Goal: Feedback & Contribution: Leave review/rating

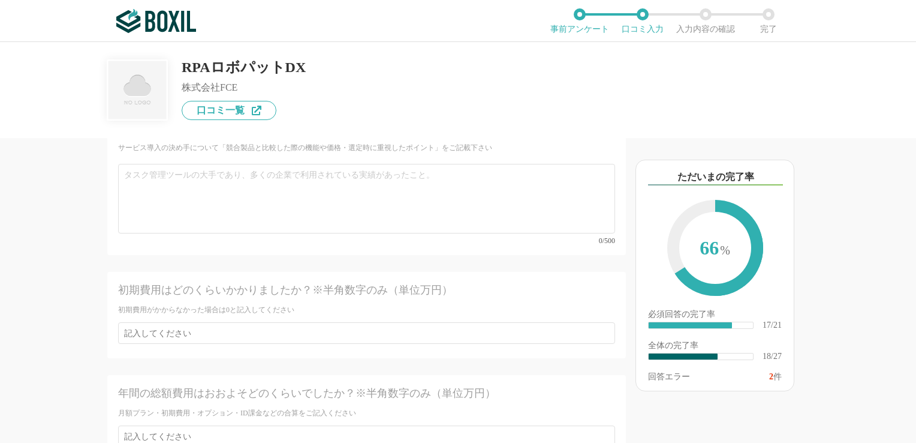
scroll to position [2907, 0]
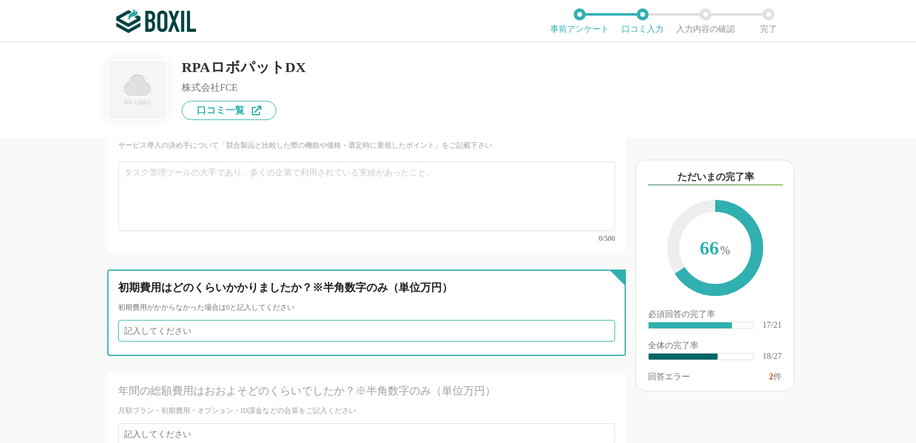
click at [256, 320] on input "number" at bounding box center [366, 331] width 497 height 22
click at [476, 320] on input "1" at bounding box center [366, 331] width 497 height 22
click at [476, 320] on input "0" at bounding box center [366, 331] width 497 height 22
click at [476, 320] on input "1" at bounding box center [366, 331] width 497 height 22
click at [476, 320] on input "0" at bounding box center [366, 331] width 497 height 22
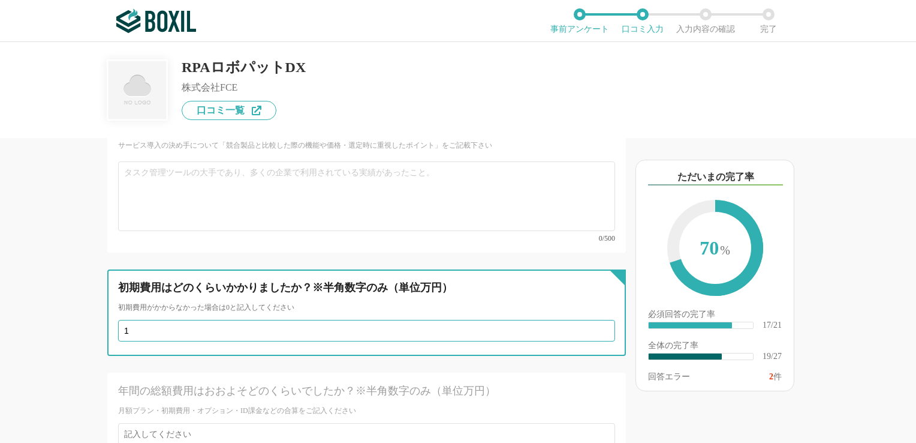
click at [476, 320] on input "1" at bounding box center [366, 331] width 497 height 22
click at [476, 320] on input "2" at bounding box center [366, 331] width 497 height 22
click at [476, 320] on input "3" at bounding box center [366, 331] width 497 height 22
click at [476, 320] on input "4" at bounding box center [366, 331] width 497 height 22
type input "5"
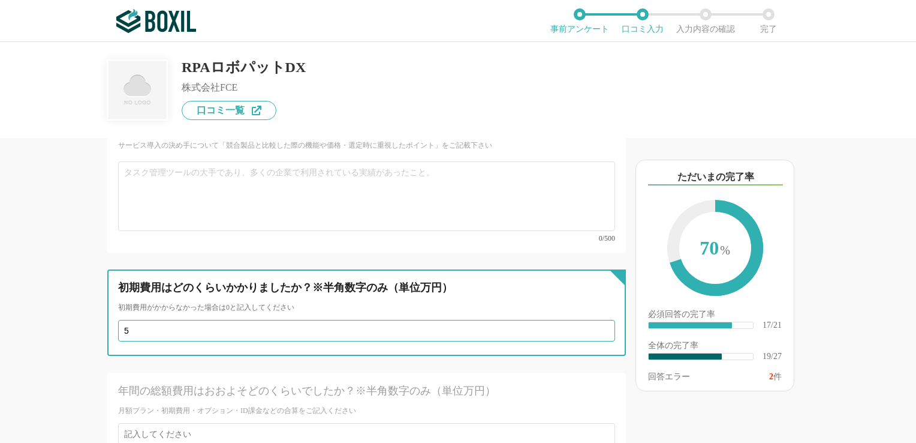
click at [476, 320] on input "5" at bounding box center [366, 331] width 497 height 22
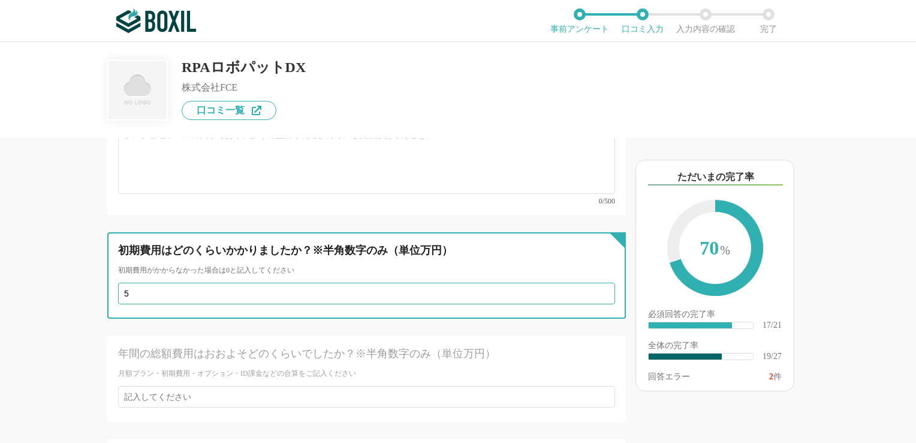
scroll to position [2954, 0]
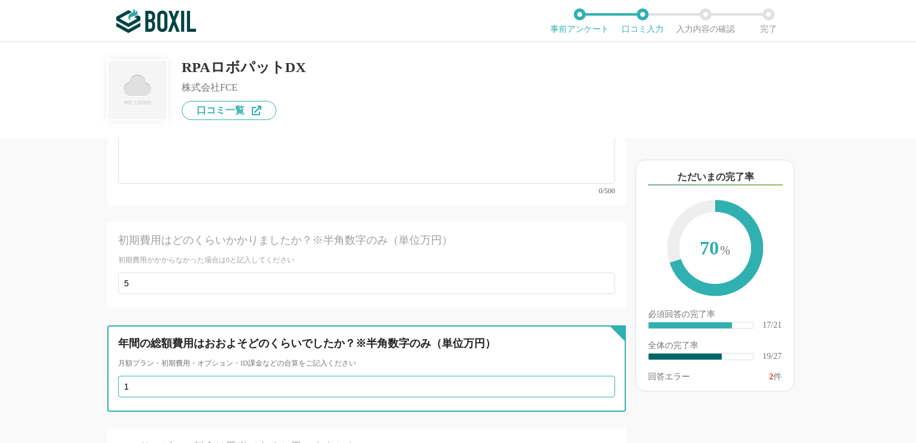
click at [476, 375] on input "1" at bounding box center [366, 386] width 497 height 22
click at [476, 375] on input "2" at bounding box center [366, 386] width 497 height 22
click at [476, 375] on input "3" at bounding box center [366, 386] width 497 height 22
click at [476, 375] on input "114" at bounding box center [366, 386] width 497 height 22
click at [476, 375] on input "129" at bounding box center [366, 386] width 497 height 22
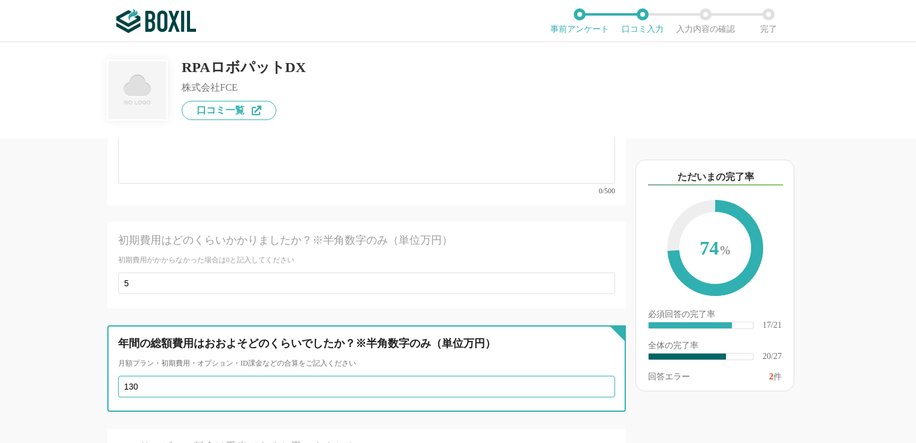
click at [476, 375] on input "130" at bounding box center [366, 386] width 497 height 22
click at [476, 375] on input "138" at bounding box center [366, 386] width 497 height 22
click at [476, 375] on input "139" at bounding box center [366, 386] width 497 height 22
type input "140"
click at [476, 375] on input "140" at bounding box center [366, 386] width 497 height 22
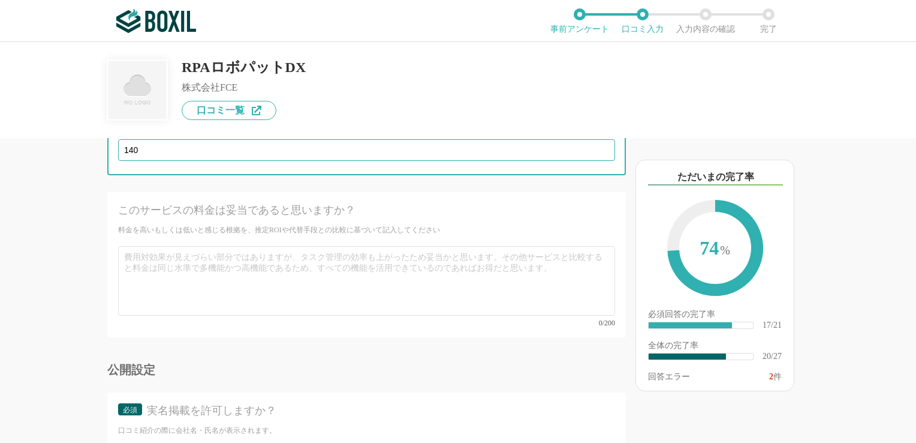
scroll to position [3220, 0]
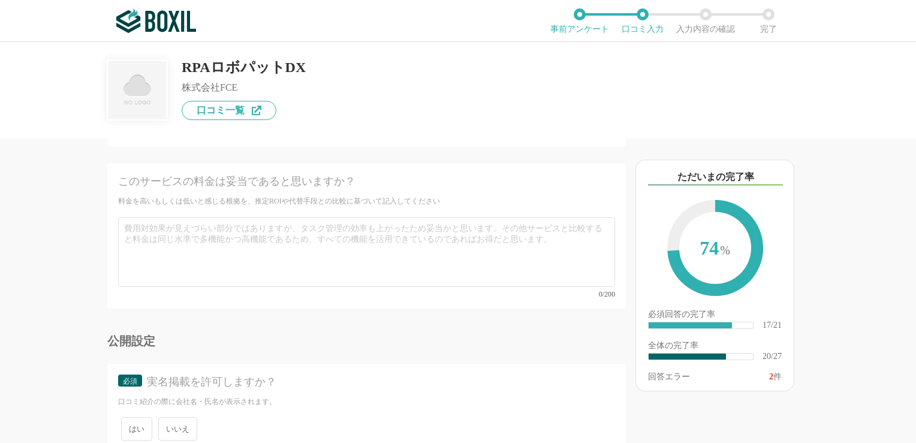
click at [175, 390] on span "いいえ" at bounding box center [177, 428] width 39 height 23
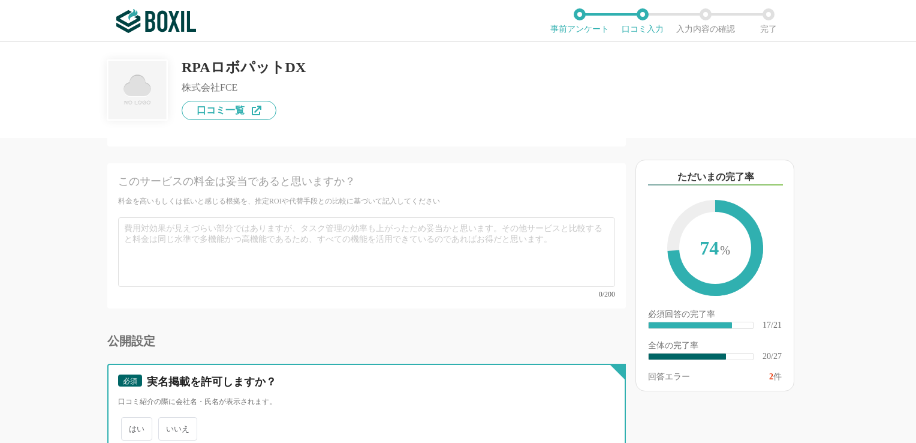
click at [169, 390] on input "いいえ" at bounding box center [165, 423] width 8 height 8
radio input "true"
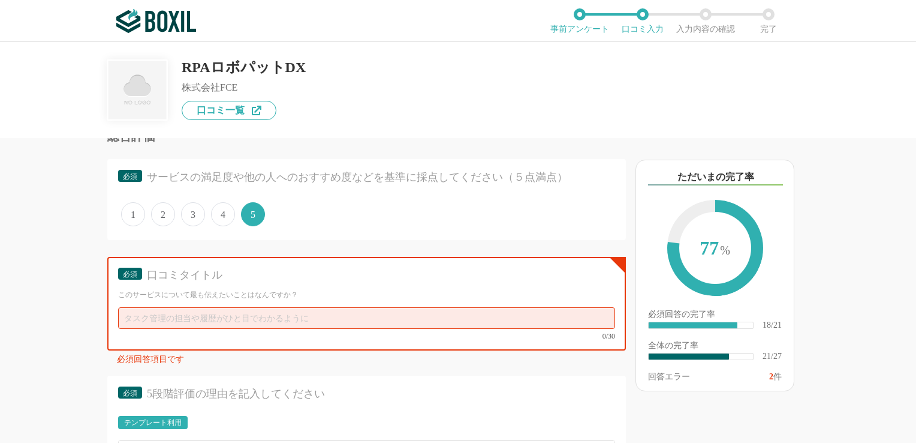
scroll to position [1891, 0]
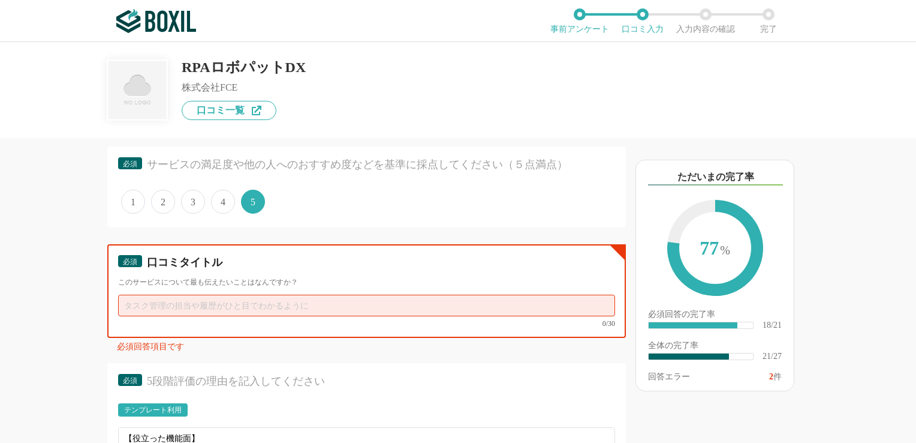
click at [431, 303] on input "text" at bounding box center [366, 305] width 497 height 22
click at [34, 230] on div "他のサービス・ツールと連携していますか？ ※複数選択可 例：Slack、Salesforce 選択したサービス 未選択 RPAロボパットDX 必須 導入時に所…" at bounding box center [326, 290] width 600 height 305
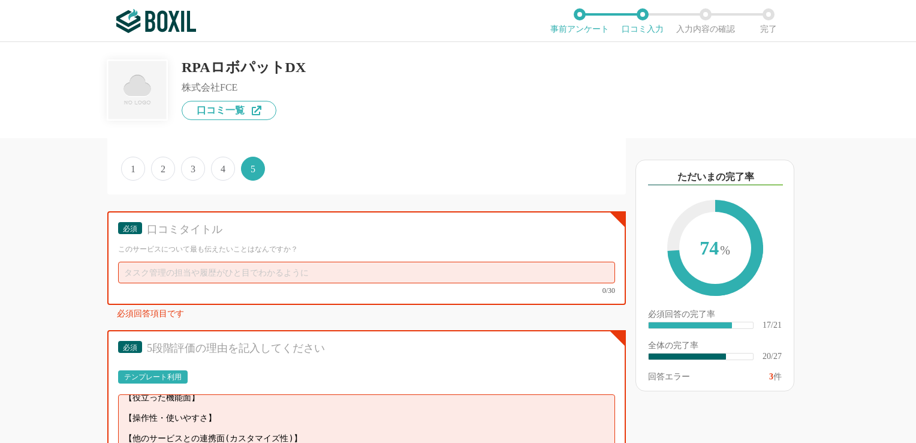
scroll to position [1986, 0]
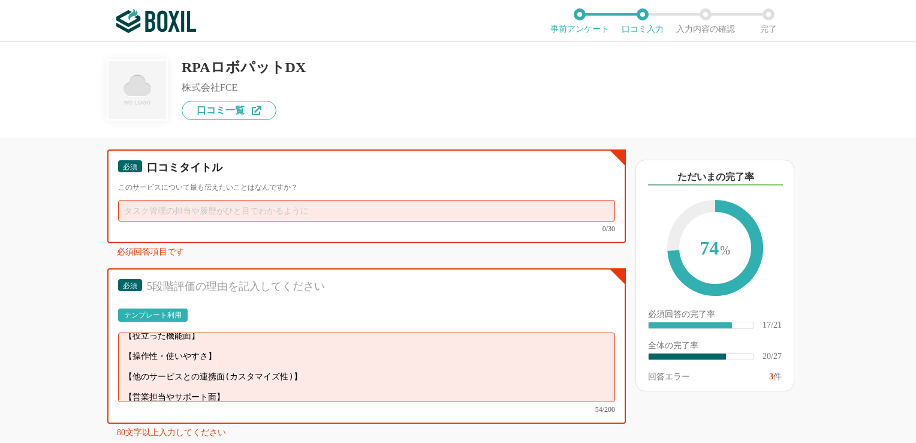
click at [254, 200] on input "text" at bounding box center [366, 211] width 497 height 22
click at [163, 200] on input "text" at bounding box center [366, 211] width 497 height 22
paste input "伴走型サポートで“使える”まで導いてくれるツール"
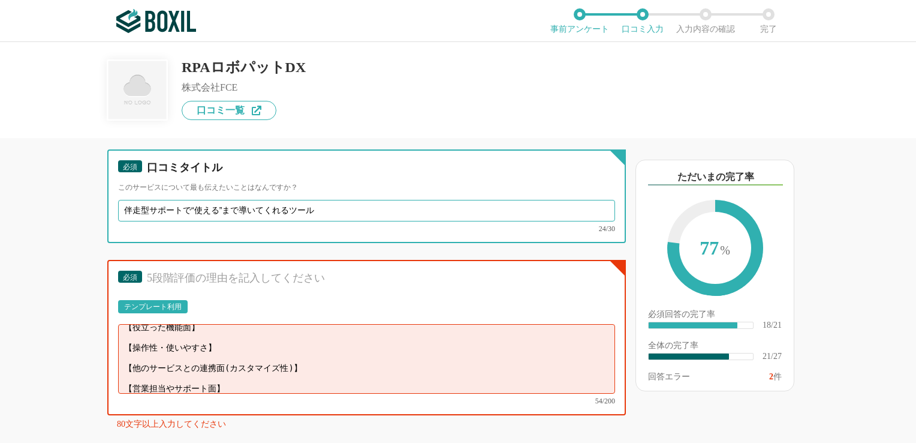
type input "伴走型サポートで“使える”まで導いてくれるツール"
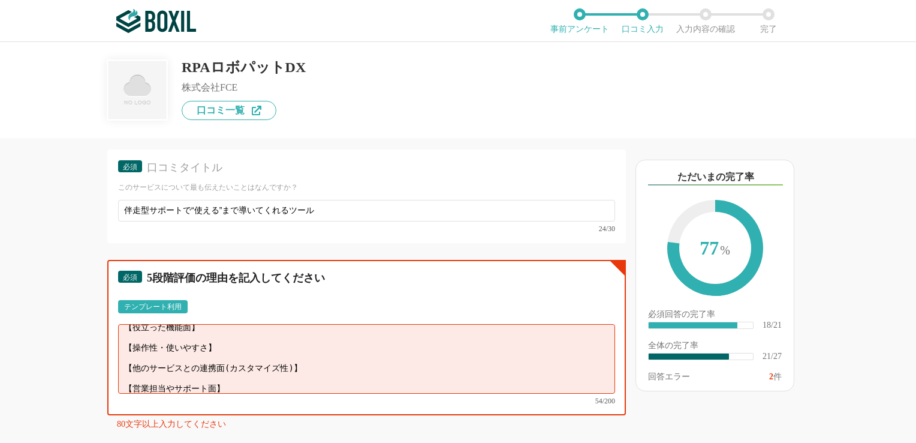
scroll to position [0, 0]
drag, startPoint x: 240, startPoint y: 363, endPoint x: 118, endPoint y: 267, distance: 155.1
click at [118, 267] on div "必須 5段階評価の理由を記入してください テンプレート利用 ፠テンプレート文言が変更されてない箇所がある、または使用できないテキスト（記号）が含まれています。…" at bounding box center [366, 337] width 519 height 155
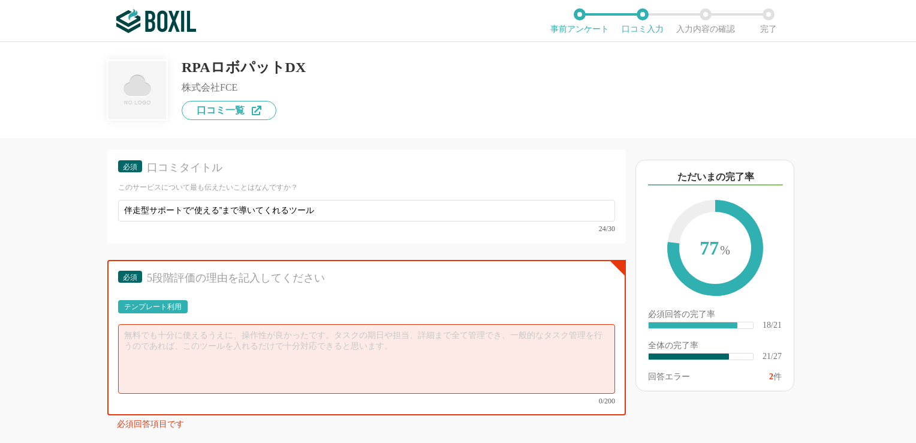
click at [82, 281] on div "他のサービス・ツールと連携していますか？ ※複数選択可 例：Slack、Salesforce 選択したサービス 未選択 RPAロボパットDX 必須 導入時に所…" at bounding box center [326, 290] width 600 height 305
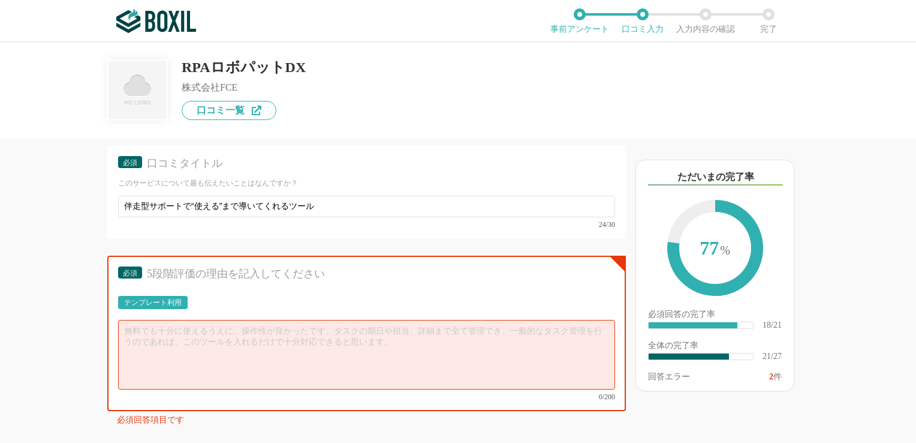
scroll to position [1998, 0]
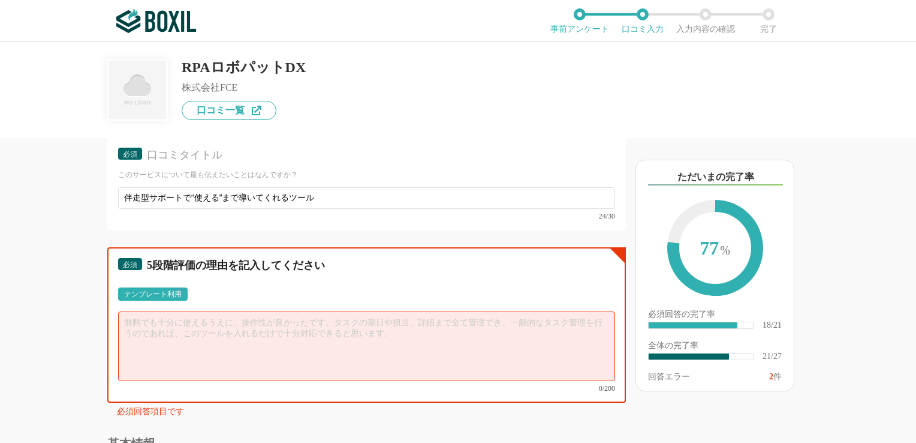
click at [421, 332] on textarea at bounding box center [366, 346] width 497 height 70
click at [216, 313] on textarea at bounding box center [366, 346] width 497 height 70
paste textarea "業務内容に応じたアドバイスや、社内展開の工夫まで提案してもらえたことで、現場の不安が払拭され、定着が進みました。"
click at [122, 311] on textarea "業務内容に応じたアドバイスや、社内展開の工夫まで提案してもらえたことで、現場の不安が払拭され、定着が進みました。" at bounding box center [366, 346] width 497 height 70
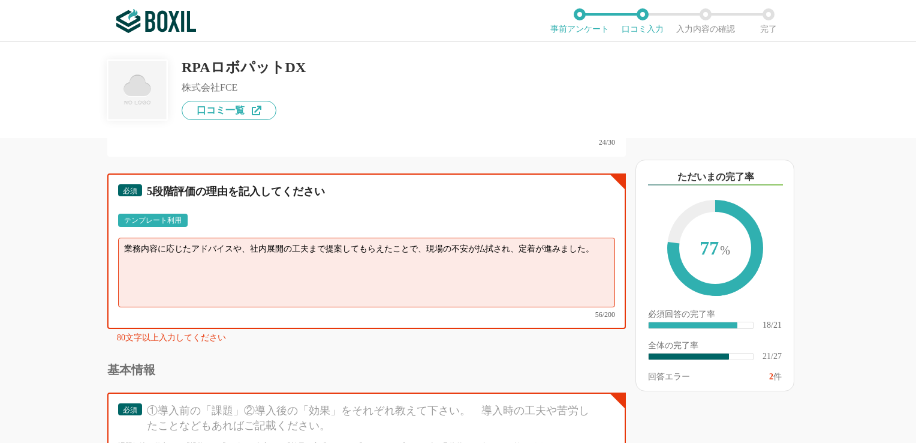
scroll to position [2073, 0]
click at [126, 238] on textarea "業務内容に応じたアドバイスや、社内展開の工夫まで提案してもらえたことで、現場の不安が払拭され、定着が進みました。" at bounding box center [366, 272] width 497 height 70
paste textarea "RPA導入にあたり、最も懸念していたのは「現場で使いこなせるかどうか」でした。ロボパットDXは、操作性が直感的であるだけでなく、導入後のサポートが“伴走型”で…"
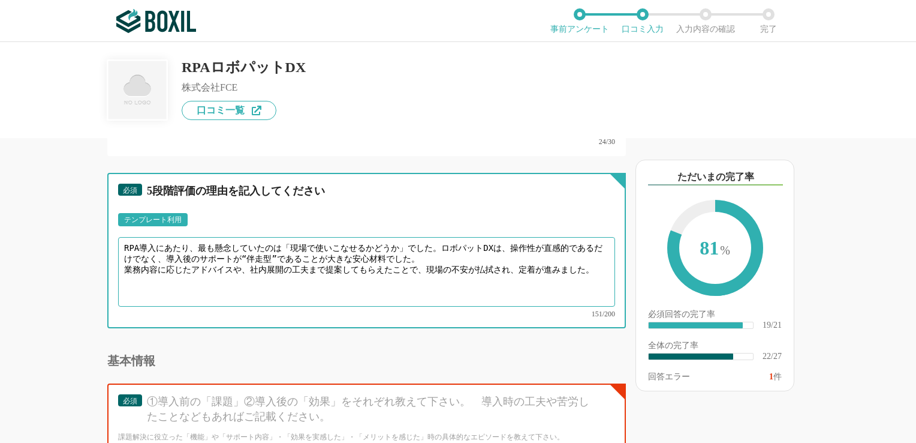
drag, startPoint x: 439, startPoint y: 238, endPoint x: 93, endPoint y: 222, distance: 346.4
click at [93, 222] on div "他のサービス・ツールと連携していますか？ ※複数選択可 例：Slack、Salesforce 選択したサービス 未選択 RPAロボパットDX 必須 導入時に所…" at bounding box center [326, 290] width 600 height 305
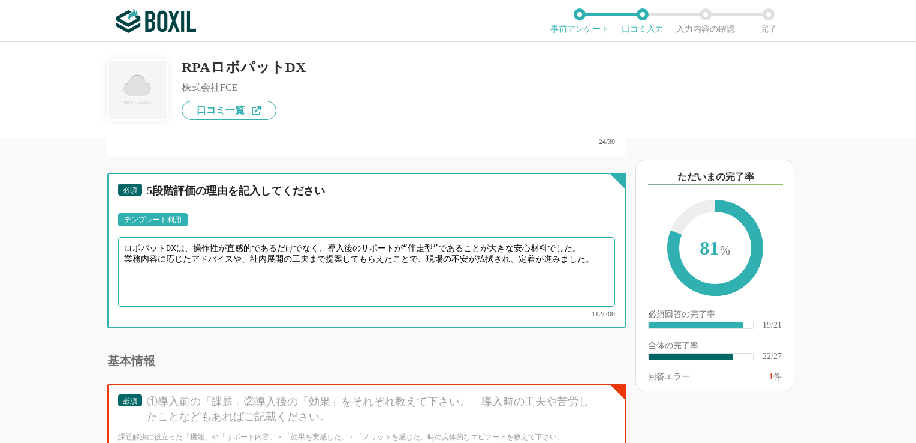
type textarea "ロボパットDXは、操作性が直感的であるだけでなく、導入後のサポートが“伴走型”であることが大きな安心材料でした。 業務内容に応じたアドバイスや、社内展開の工夫…"
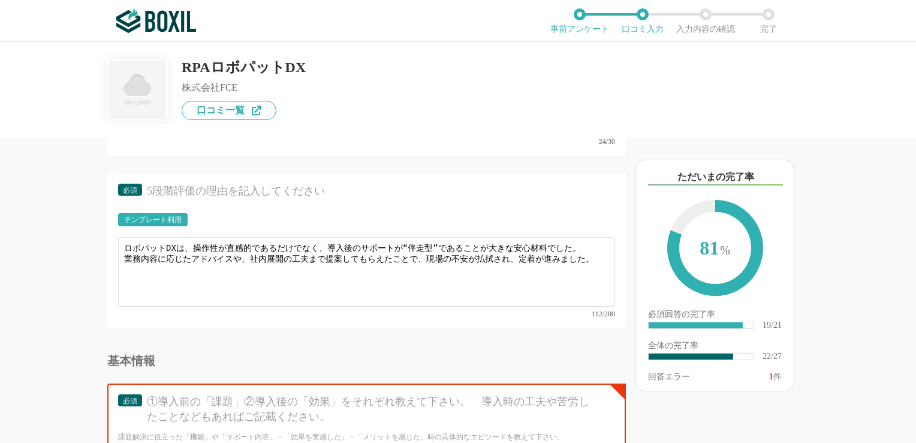
click at [50, 287] on div "他のサービス・ツールと連携していますか？ ※複数選択可 例：Slack、Salesforce 選択したサービス 未選択 RPAロボパットDX 必須 導入時に所…" at bounding box center [326, 290] width 600 height 305
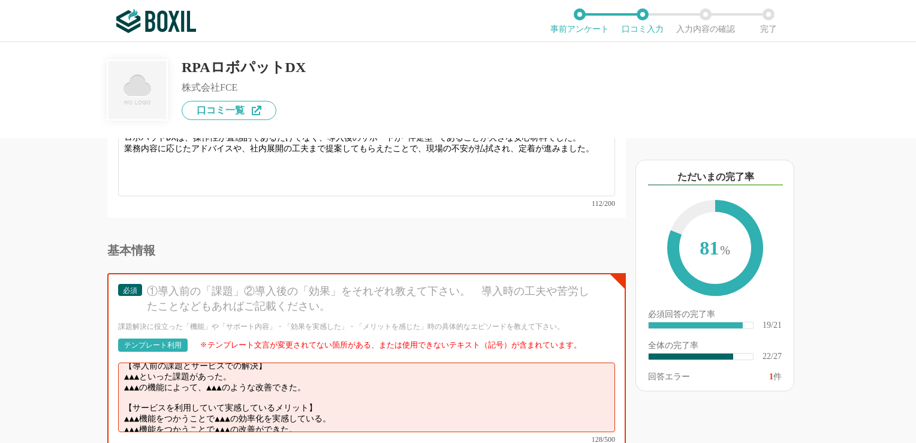
scroll to position [2189, 0]
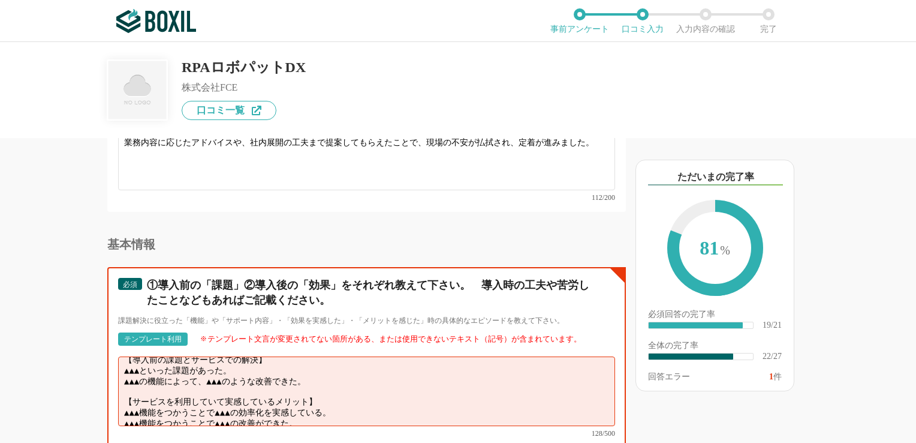
click at [352, 360] on textarea "【導入前の課題とサービスでの解決】 ▲▲▲といった課題があった。 ▲▲▲の機能によって、▲▲▲のような改善できた。 【サービスを利用していて実感しているメリッ…" at bounding box center [366, 391] width 497 height 70
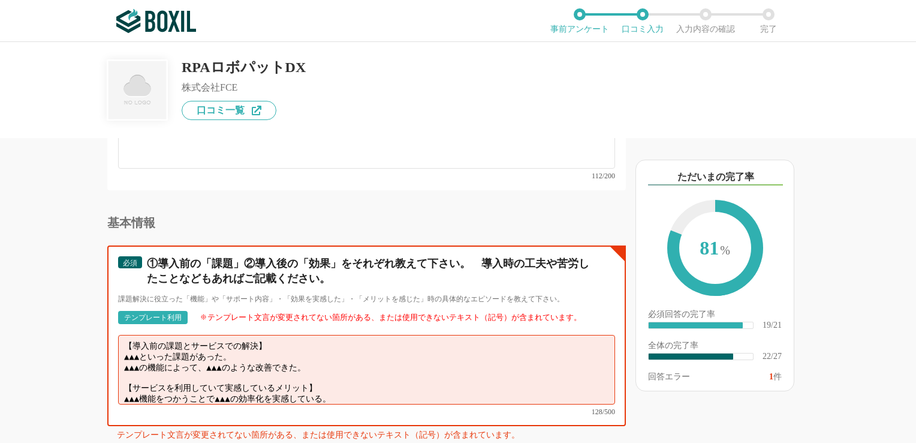
scroll to position [2222, 0]
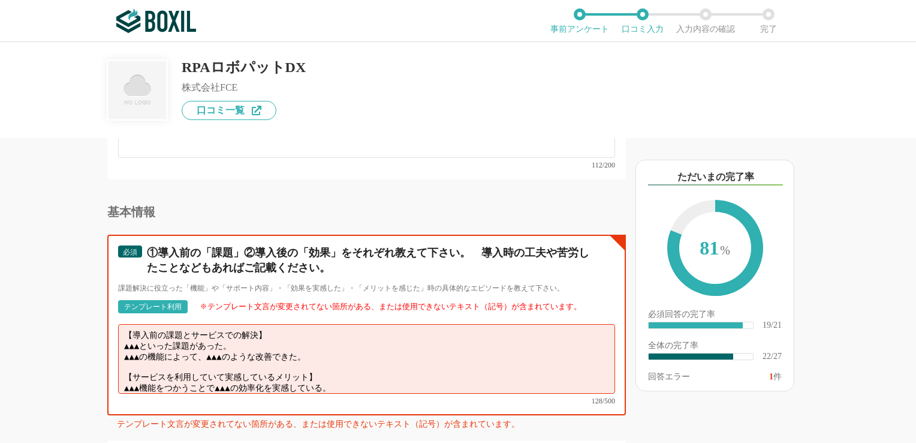
drag, startPoint x: 125, startPoint y: 318, endPoint x: 364, endPoint y: 327, distance: 239.5
click at [364, 327] on textarea "【導入前の課題とサービスでの解決】 ▲▲▲といった課題があった。 ▲▲▲の機能によって、▲▲▲のような改善できた。 【サービスを利用していて実感しているメリッ…" at bounding box center [366, 359] width 497 height 70
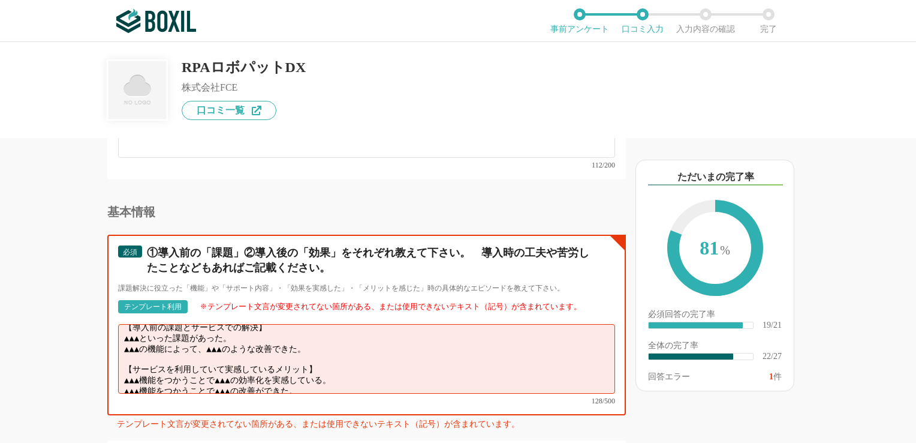
scroll to position [0, 0]
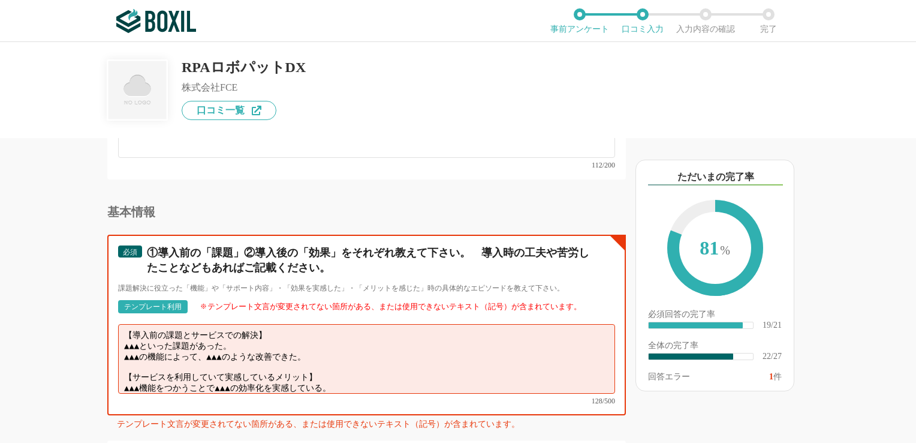
drag, startPoint x: 374, startPoint y: 355, endPoint x: 124, endPoint y: 191, distance: 299.4
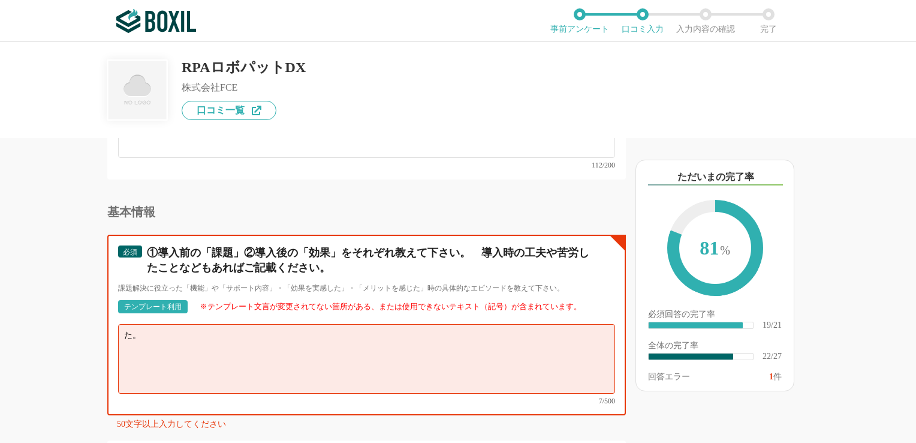
type textarea "。"
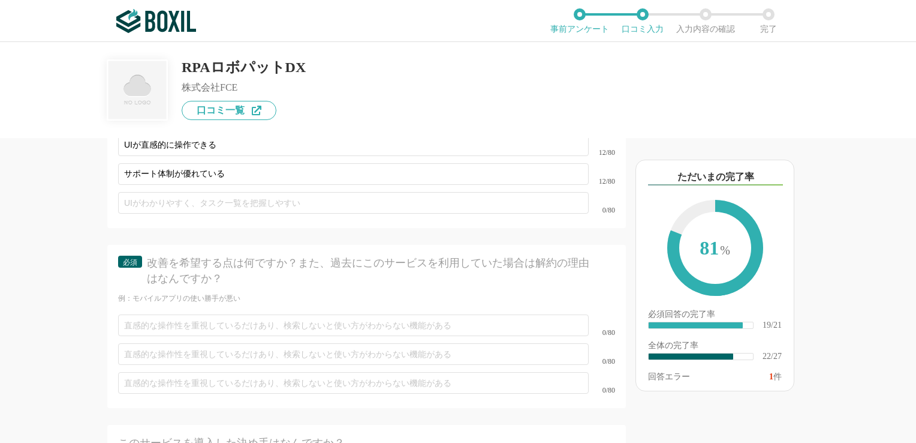
scroll to position [2606, 0]
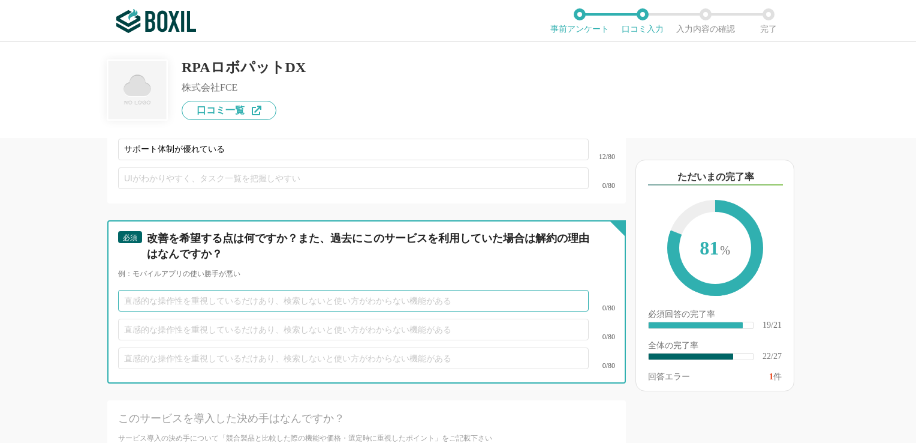
click at [148, 290] on input "text" at bounding box center [353, 301] width 471 height 22
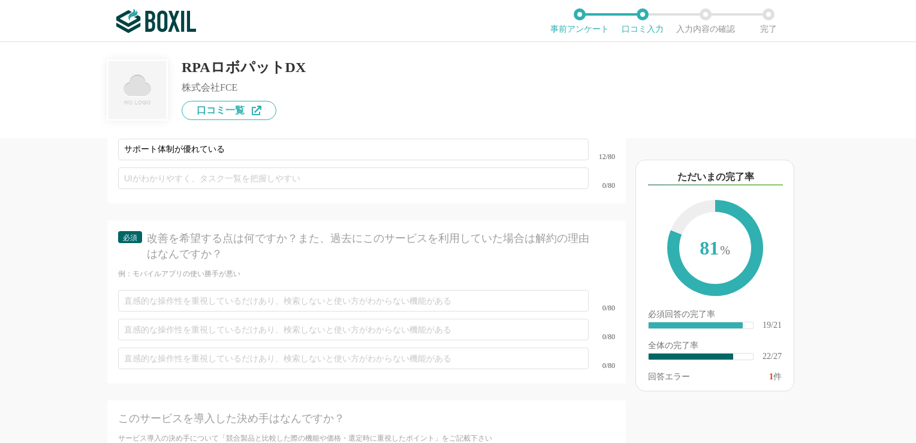
click at [9, 334] on div "他のサービス・ツールと連携していますか？ ※複数選択可 例：Slack、Salesforce 選択したサービス 未選択 RPAロボパットDX 必須 導入時に所…" at bounding box center [458, 242] width 916 height 401
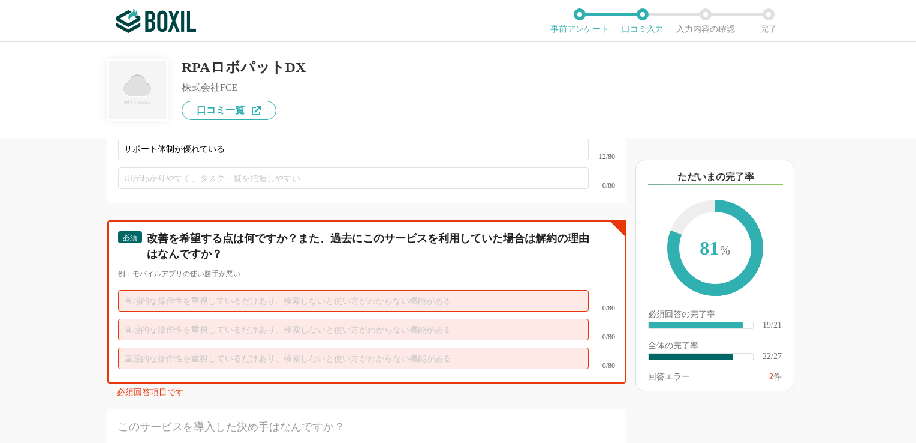
click at [142, 290] on input "text" at bounding box center [353, 301] width 471 height 22
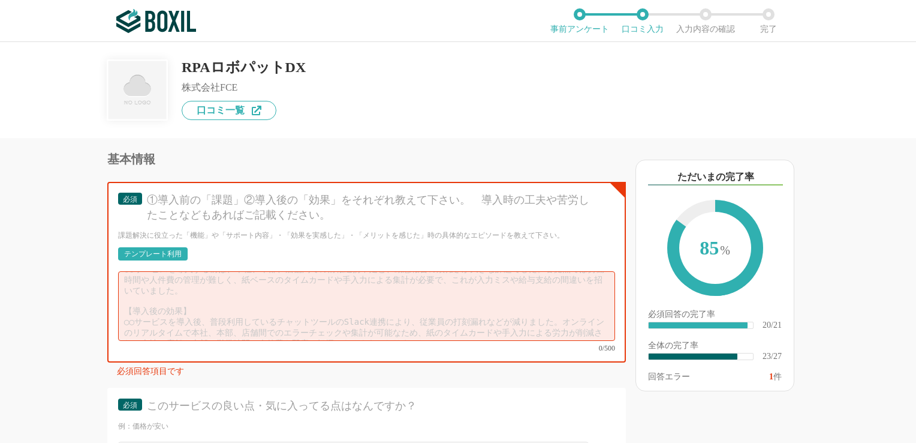
scroll to position [2262, 0]
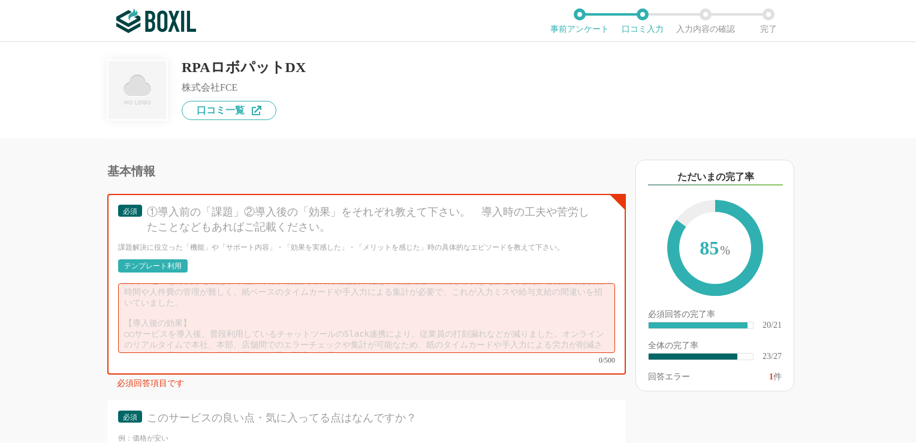
type input "特にありません。欲しいと思っていたAIOCRとの連携もリリースされ期待感が高まっています。"
click at [173, 262] on div "テンプレート利用" at bounding box center [153, 265] width 58 height 7
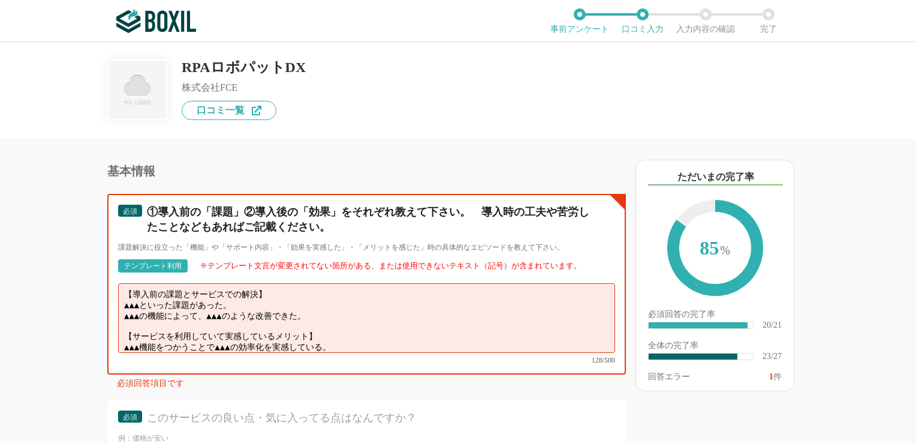
drag, startPoint x: 321, startPoint y: 291, endPoint x: 127, endPoint y: 277, distance: 194.8
click at [127, 283] on textarea "【導入前の課題とサービスでの解決】 ▲▲▲といった課題があった。 ▲▲▲の機能によって、▲▲▲のような改善できた。 【サービスを利用していて実感しているメリッ…" at bounding box center [366, 318] width 497 height 70
click at [228, 284] on textarea "【導入前の課題とサービスでの解決】 ▲▲▲といった課題があった。 ▲▲▲の機能によって、▲▲▲のような改善できた。 【サービスを利用していて実感しているメリッ…" at bounding box center [366, 318] width 497 height 70
click at [236, 283] on textarea "【導入前の課題とサービスでの解決】 ▲▲▲といった課題があった。 ▲▲▲の機能によって、▲▲▲のような改善できた。 【サービスを利用していて実感しているメリッ…" at bounding box center [366, 318] width 497 height 70
click at [262, 287] on textarea "【導入前の課題とサービスでの解決】 ▲▲▲といった課題があった。 ▲▲▲の機能によって、▲▲▲のような改善できた。 【サービスを利用していて実感しているメリッ…" at bounding box center [366, 318] width 497 height 70
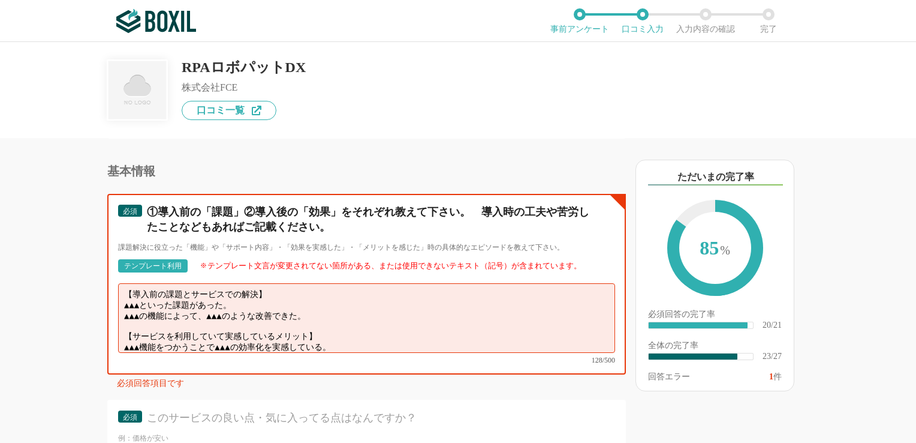
click at [363, 292] on textarea "【導入前の課題とサービスでの解決】 ▲▲▲といった課題があった。 ▲▲▲の機能によって、▲▲▲のような改善できた。 【サービスを利用していて実感しているメリッ…" at bounding box center [366, 318] width 497 height 70
click at [422, 311] on textarea "【導入前の課題とサービスでの解決】 ▲▲▲といった課題があった。 ▲▲▲の機能によって、▲▲▲のような改善できた。 【サービスを利用していて実感しているメリッ…" at bounding box center [366, 318] width 497 height 70
drag, startPoint x: 330, startPoint y: 287, endPoint x: 120, endPoint y: 279, distance: 210.7
click at [120, 283] on textarea "【導入前の課題とサービスでの解決】 ▲▲▲といった課題があった。 ▲▲▲の機能によって、▲▲▲のような改善できた。 【サービスを利用していて実感しているメリッ…" at bounding box center [366, 318] width 497 height 70
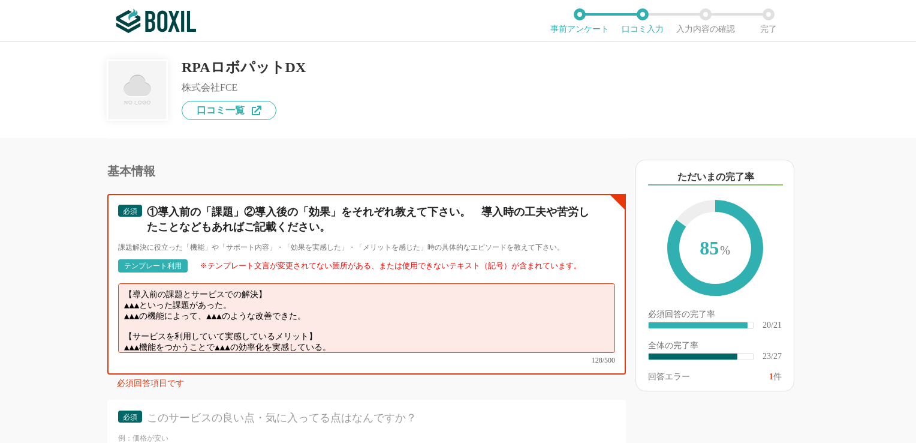
click at [332, 288] on textarea "【導入前の課題とサービスでの解決】 ▲▲▲といった課題があった。 ▲▲▲の機能によって、▲▲▲のような改善できた。 【サービスを利用していて実感しているメリッ…" at bounding box center [366, 318] width 497 height 70
drag, startPoint x: 332, startPoint y: 288, endPoint x: 125, endPoint y: 279, distance: 207.1
click at [125, 283] on textarea "【導入前の課題とサービスでの解決】 ▲▲▲といった課題があった。 ▲▲▲の機能によって、▲▲▲のような改善できた。 【サービスを利用していて実感しているメリッ…" at bounding box center [366, 318] width 497 height 70
click at [328, 289] on textarea "【導入前の課題とサービスでの解決】 ▲▲▲といった課題があった。 ▲▲▲の機能によって、▲▲▲のような改善できた。 【サービスを利用していて実感しているメリッ…" at bounding box center [366, 318] width 497 height 70
drag, startPoint x: 328, startPoint y: 289, endPoint x: 125, endPoint y: 280, distance: 203.5
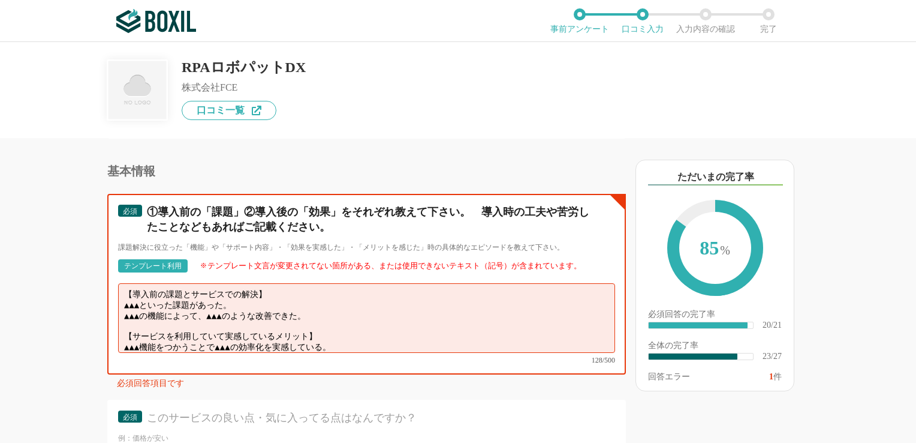
click at [125, 283] on textarea "【導入前の課題とサービスでの解決】 ▲▲▲といった課題があった。 ▲▲▲の機能によって、▲▲▲のような改善できた。 【サービスを利用していて実感しているメリッ…" at bounding box center [366, 318] width 497 height 70
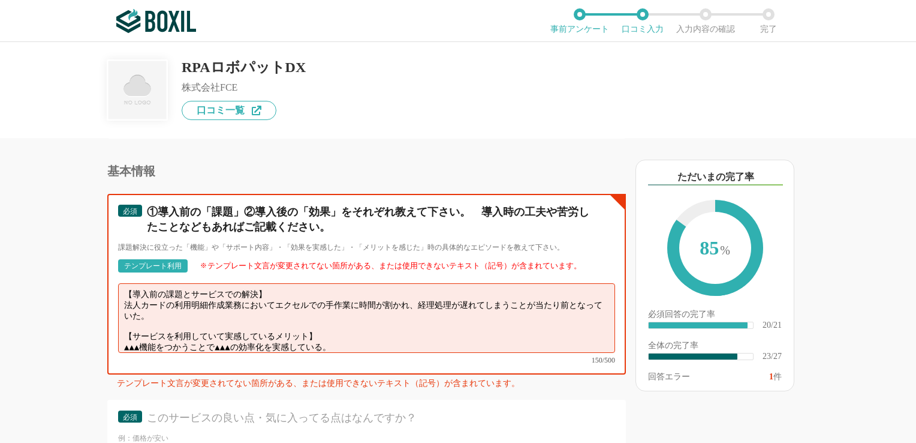
click at [124, 283] on textarea "【導入前の課題とサービスでの解決】 法人カードの利用明細作成業務においてエクセルでの手作業に時間が割かれ、経理処理が遅れてしまうことが当たり前となっていた。 …" at bounding box center [366, 318] width 497 height 70
click at [151, 283] on textarea "【導入前の課題とサービスでの解決】 毎月の月末に行っている法人カードの利用明細作成業務においてエクセルでの手作業に時間が割かれ、経理処理が遅れてしまうことが当…" at bounding box center [366, 318] width 497 height 70
click at [359, 285] on textarea "【導入前の課題とサービスでの解決】 毎月月末に行っている法人カードの利用明細作成業務においてエクセルでの手作業に時間が割かれ、経理処理が遅れてしまうことが当た…" at bounding box center [366, 318] width 497 height 70
click at [357, 283] on textarea "【導入前の課題とサービスでの解決】 毎月月末に行っている法人カードの利用明細作成業務においてエクセルでの手作業に時間が割かれ、経理処理が遅れてしまうことが当た…" at bounding box center [366, 318] width 497 height 70
click at [360, 283] on textarea "【導入前の課題とサービスでの解決】 毎月月末に行っている法人カードの利用明細作成業務においてエクセルでの手作業に時間が割かれ、経理処理が遅れてしまうことが当た…" at bounding box center [366, 318] width 497 height 70
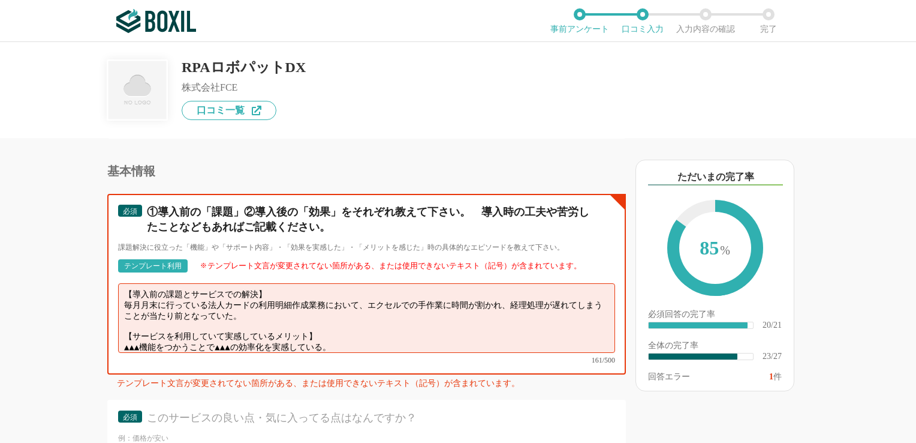
drag, startPoint x: 184, startPoint y: 270, endPoint x: 254, endPoint y: 272, distance: 70.2
click at [254, 283] on textarea "【導入前の課題とサービスでの解決】 毎月月末に行っている法人カードの利用明細作成業務において、エクセルでの手作業に時間が割かれ、経理処理が遅れてしまうことが当…" at bounding box center [366, 318] width 497 height 70
click at [137, 302] on textarea "【導入前の課題】 毎月月末に行っている法人カードの利用明細作成業務において、エクセルでの手作業に時間が割かれ、経理処理が遅れてしまうことが当たり前となっていた…" at bounding box center [366, 318] width 497 height 70
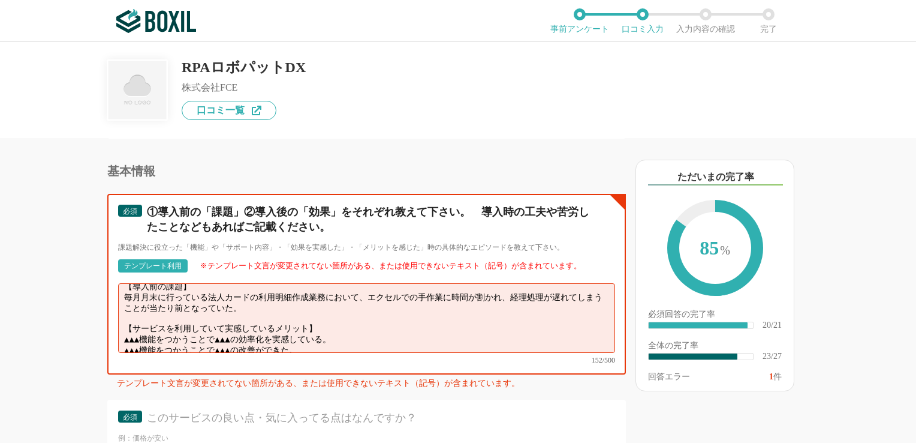
drag, startPoint x: 131, startPoint y: 302, endPoint x: 308, endPoint y: 294, distance: 176.5
click at [308, 294] on textarea "【導入前の課題】 毎月月末に行っている法人カードの利用明細作成業務において、エクセルでの手作業に時間が割かれ、経理処理が遅れてしまうことが当たり前となっていた…" at bounding box center [366, 318] width 497 height 70
drag, startPoint x: 124, startPoint y: 308, endPoint x: 353, endPoint y: 326, distance: 229.9
click at [353, 326] on div "【導入前の課題】 毎月月末に行っている法人カードの利用明細作成業務において、エクセルでの手作業に時間が割かれ、経理処理が遅れてしまうことが当たり前となっていた…" at bounding box center [366, 323] width 497 height 80
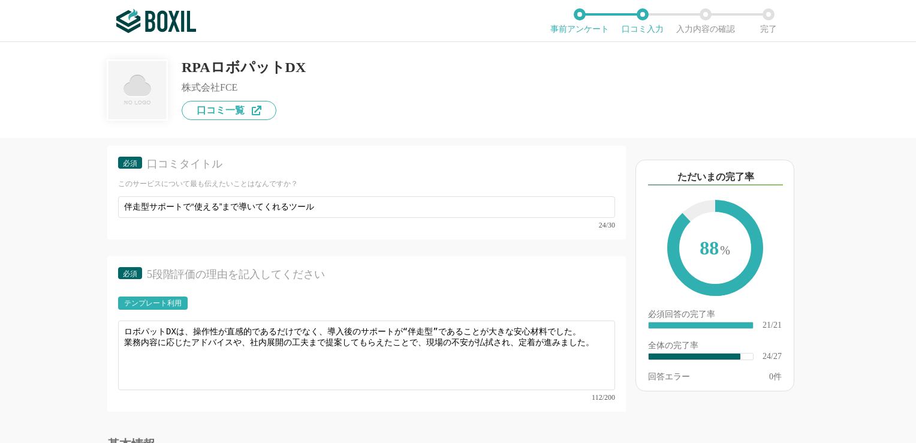
scroll to position [1995, 0]
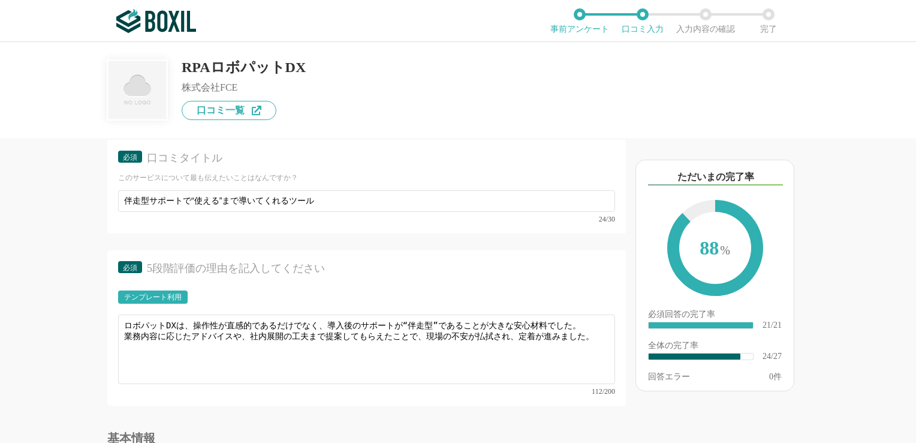
type textarea "【導入前の課題】 毎月月末に行っている法人カードの利用明細作成業務において、エクセルでの手作業に時間が割かれ、経理処理が遅れてしまうことが当たり前となっていた…"
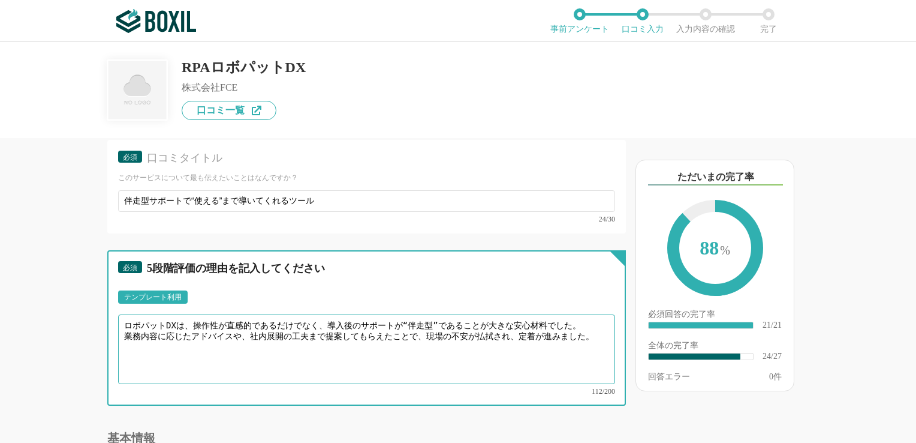
click at [476, 314] on textarea "ロボパットDXは、操作性が直感的であるだけでなく、導入後のサポートが“伴走型”であることが大きな安心材料でした。 業務内容に応じたアドバイスや、社内展開の工夫…" at bounding box center [366, 349] width 497 height 70
drag, startPoint x: 555, startPoint y: 321, endPoint x: 583, endPoint y: 323, distance: 28.3
click at [476, 323] on textarea "ロボパットDXは、操作性が直感的であるだけでなく、導入後のサポートが“伴走型”であることが大きな安心材料となった。 業務内容に応じたアドバイスや、社内展開の工…" at bounding box center [366, 349] width 497 height 70
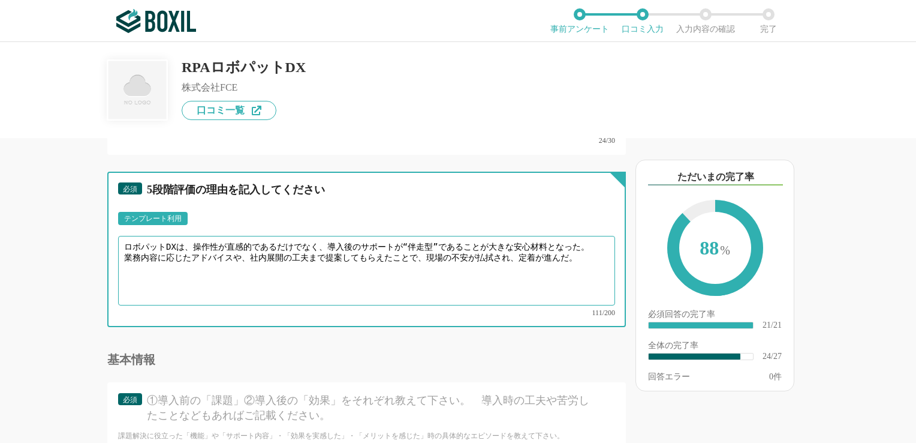
scroll to position [2075, 0]
drag, startPoint x: 426, startPoint y: 244, endPoint x: 449, endPoint y: 244, distance: 22.8
click at [449, 244] on textarea "ロボパットDXは、操作性が直感的であるだけでなく、導入後のサポートが“伴走型”であることが大きな安心材料となった。 業務内容に応じたアドバイスや、社内展開の工…" at bounding box center [366, 270] width 497 height 70
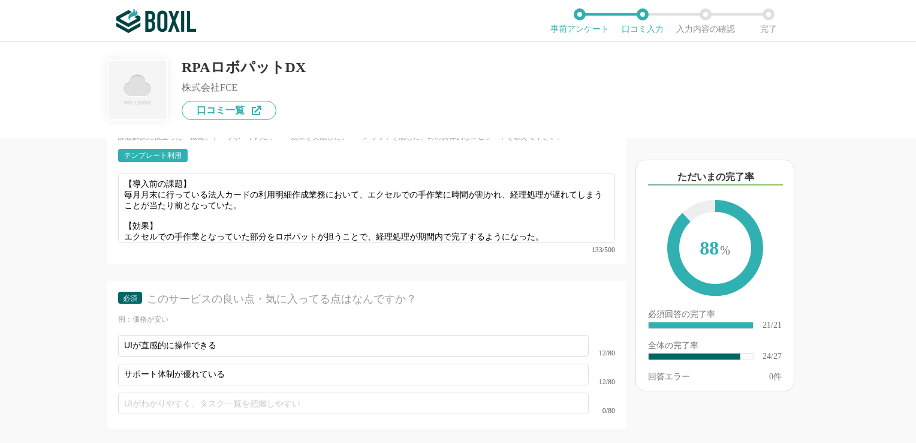
scroll to position [2318, 0]
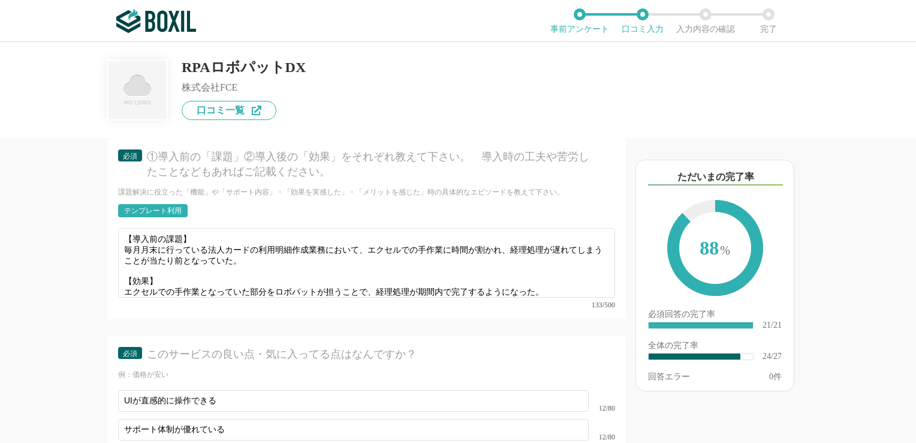
type textarea "ロボパットDXは、操作性が直感的であるだけでなく、導入後のサポートが“伴走型”であることが大きな安心材料となった。 業務内容に応じたアドバイスや、社内展開の工…"
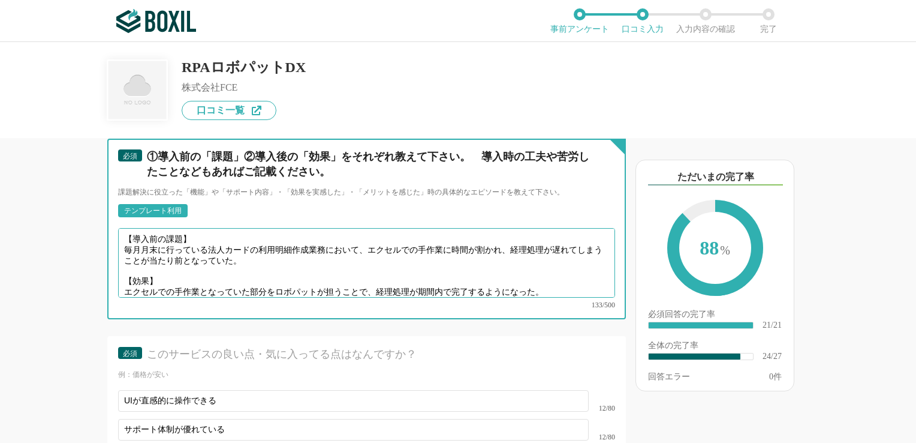
click at [476, 257] on textarea "【導入前の課題】 毎月月末に行っている法人カードの利用明細作成業務において、エクセルでの手作業に時間が割かれ、経理処理が遅れてしまうことが当たり前となっていた…" at bounding box center [366, 263] width 497 height 70
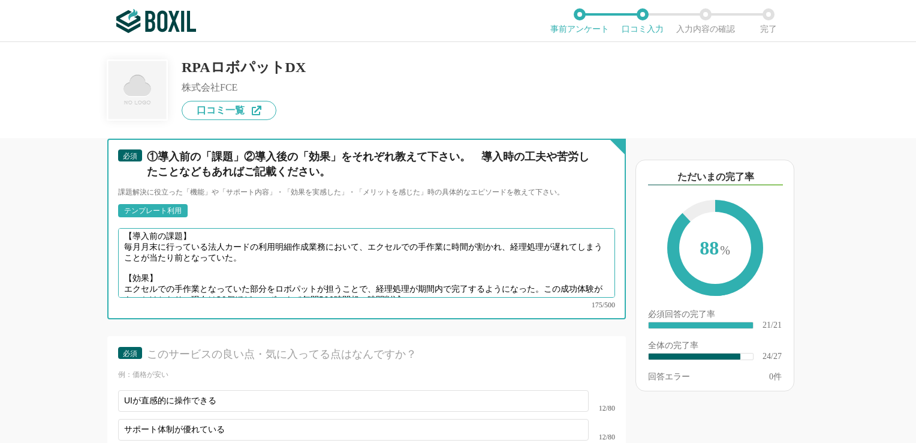
click at [173, 264] on textarea "【導入前の課題】 毎月月末に行っている法人カードの利用明細作成業務において、エクセルでの手作業に時間が割かれ、経理処理が遅れてしまうことが当たり前となっていた…" at bounding box center [366, 263] width 497 height 70
click at [450, 261] on textarea "【導入前の課題】 毎月月末に行っている法人カードの利用明細作成業務において、エクセルでの手作業に時間が割かれ、経理処理が遅れてしまうことが当たり前となっていた…" at bounding box center [366, 263] width 497 height 70
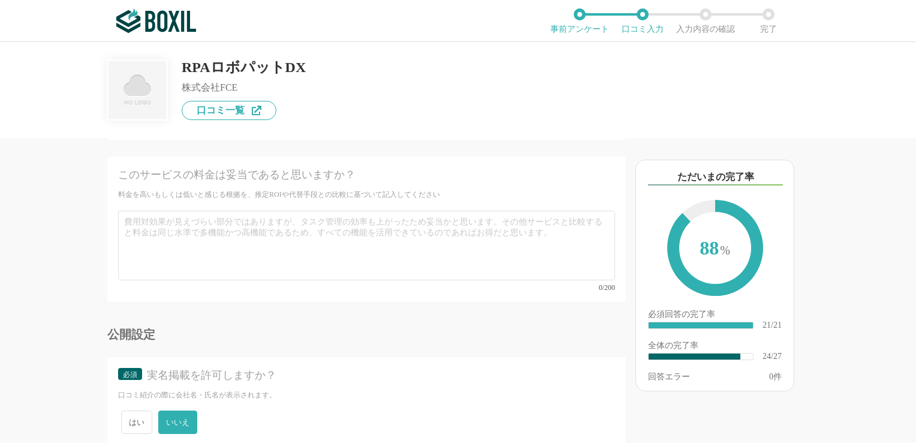
scroll to position [3229, 0]
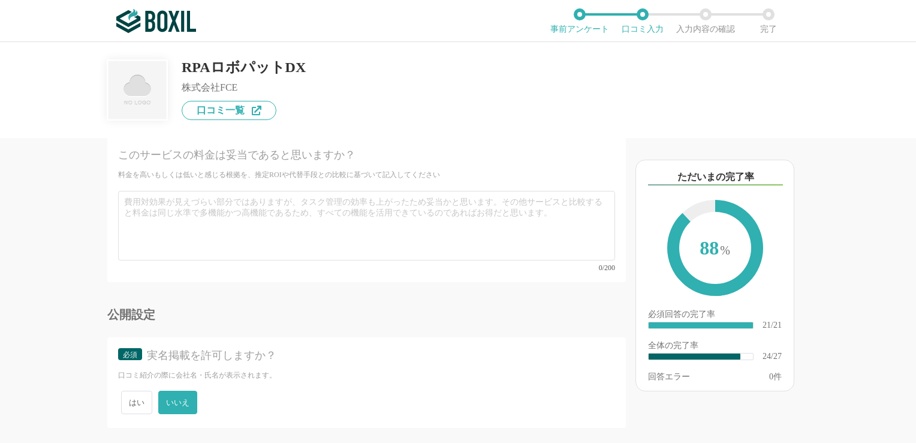
type textarea "【導入前の課題】 毎月月末に行っている法人カードの利用明細作成業務において、エクセルでの手作業に時間が割かれ、経理処理が遅れてしまうことが当たり前となっていた…"
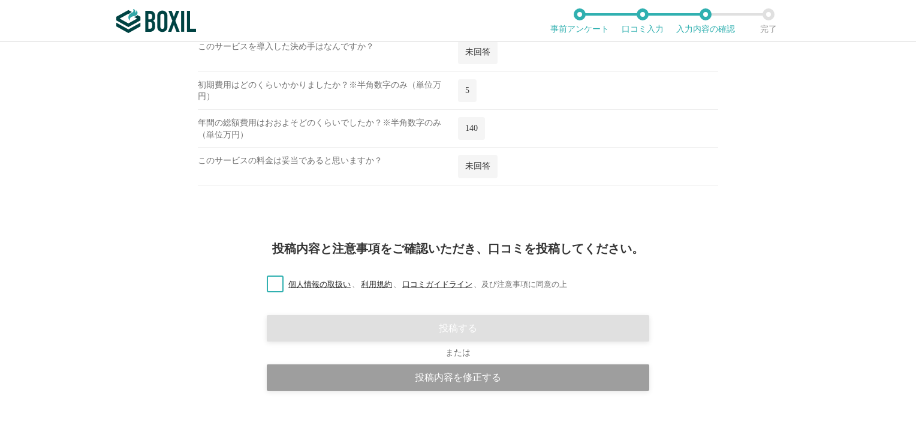
scroll to position [1384, 0]
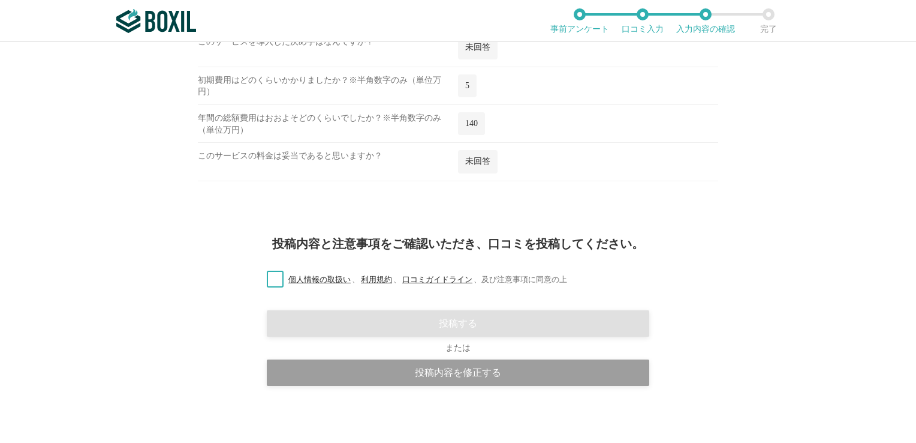
click at [396, 381] on div "投稿内容と注意事項をご確認いただき、口コミを投稿してください。 個人情報の取扱い 、 利用規約 、 口コミガイドライン 、 及び注意事項に同意の上 投稿する …" at bounding box center [458, 334] width 916 height 228
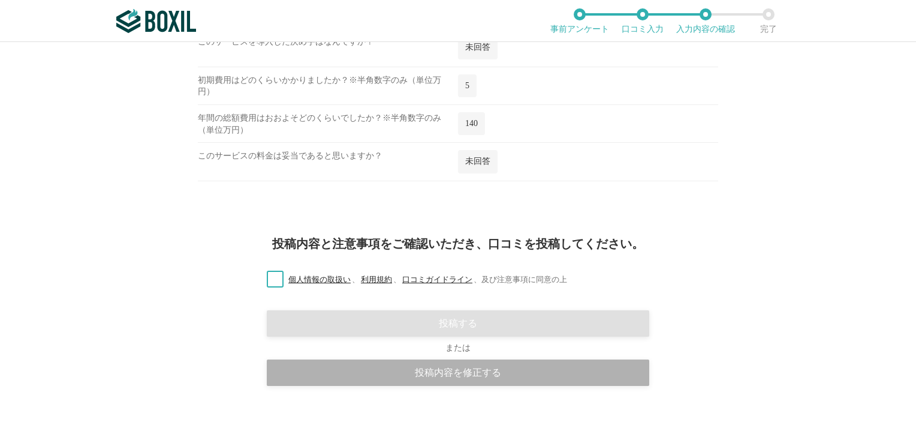
click at [417, 371] on div "投稿内容を修正する" at bounding box center [458, 372] width 383 height 26
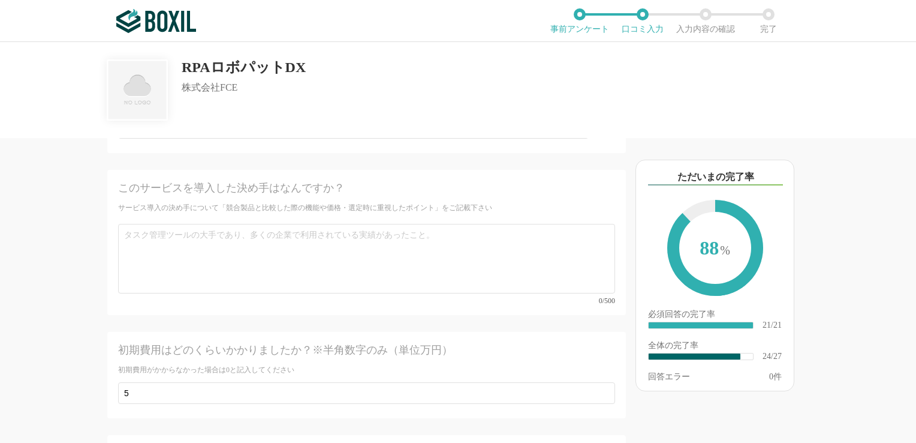
scroll to position [2815, 0]
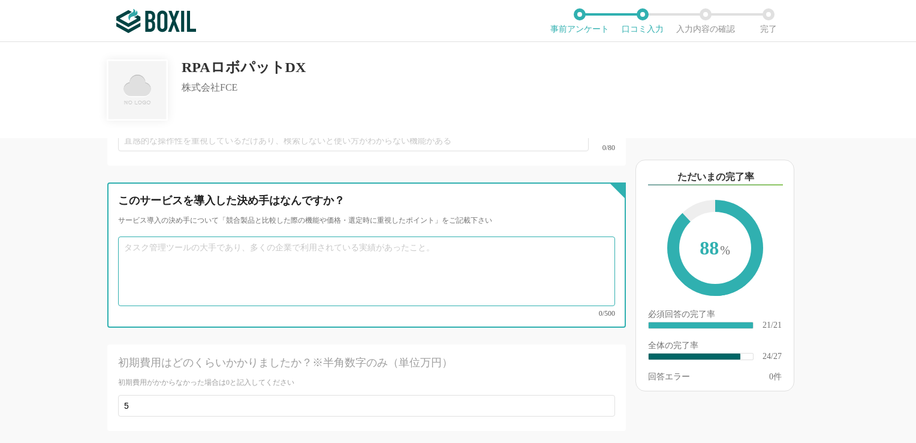
click at [403, 236] on textarea at bounding box center [366, 271] width 497 height 70
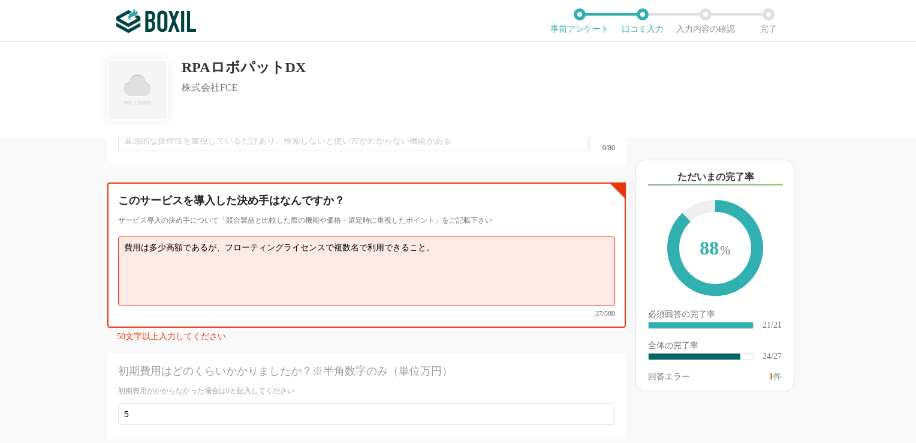
click at [223, 236] on textarea "費用は多少高額であるが、フローティングライセンスで複数名で利用できること。" at bounding box center [366, 271] width 497 height 70
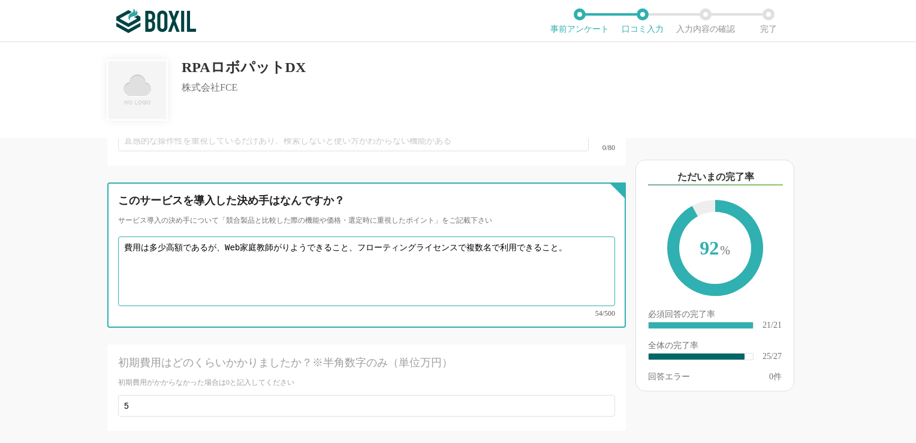
click at [476, 236] on textarea "費用は多少高額であるが、Web家庭教師がりようできること、フローティングライセンスで複数名で利用できること。" at bounding box center [366, 271] width 497 height 70
drag, startPoint x: 279, startPoint y: 214, endPoint x: 305, endPoint y: 217, distance: 26.0
click at [305, 236] on textarea "費用は多少高額であるが、Web家庭教師がりようできること、フローティングライセンスで複数名で利用できることが" at bounding box center [366, 271] width 497 height 70
click at [476, 236] on textarea "費用は多少高額であるが、Web家庭教師が利用できること、フローティングライセンスで複数名で利用できることが" at bounding box center [366, 271] width 497 height 70
click at [218, 236] on textarea "費用は多少高額であるが、Web家庭教師が利用できること、フローティングライセンスで複数名で利用できることが大きな魅力。また専任の担当者が伴走型サポートを行って" at bounding box center [366, 271] width 497 height 70
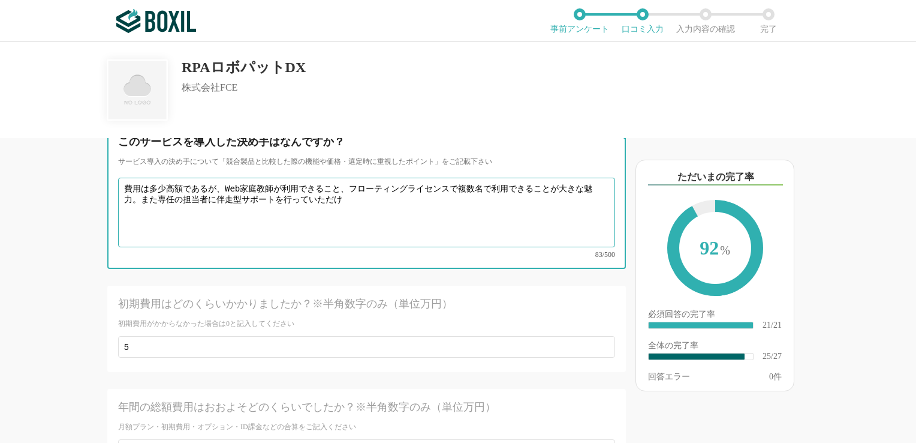
scroll to position [2838, 0]
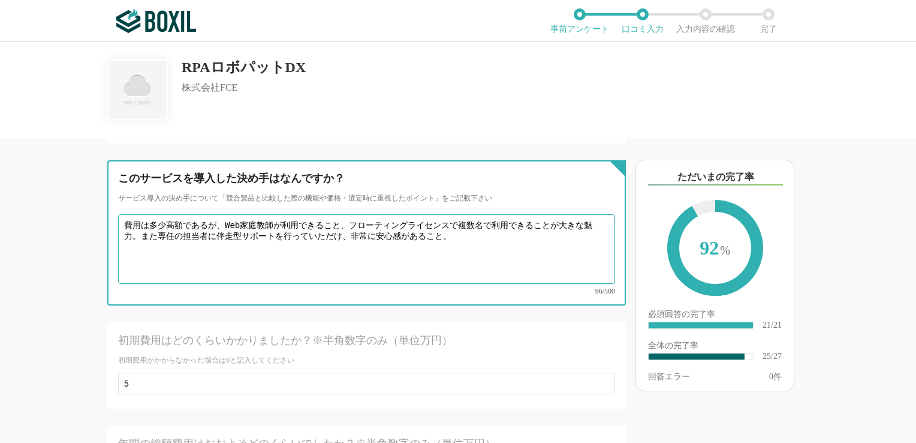
type textarea "費用は多少高額であるが、Web家庭教師が利用できること、フローティングライセンスで複数名で利用できることが大きな魅力。また専任の担当者に伴走型サポートを行って…"
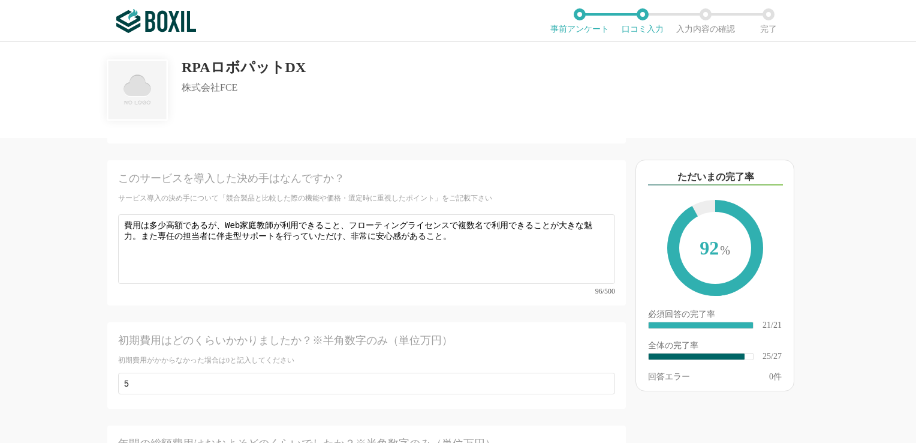
click at [9, 314] on div "他のサービス・ツールと連携していますか？ ※複数選択可 例：Slack、Salesforce 選択したサービス 未選択 RPAロボパットDX 必須 導入時に所…" at bounding box center [458, 242] width 916 height 401
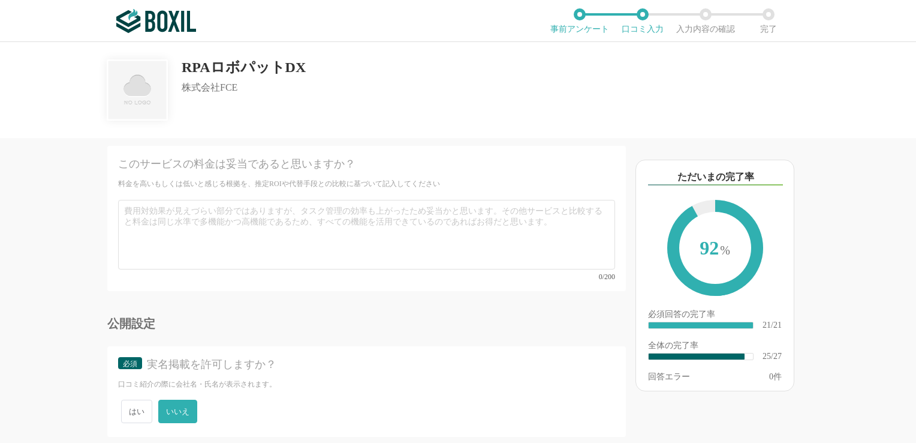
scroll to position [3229, 0]
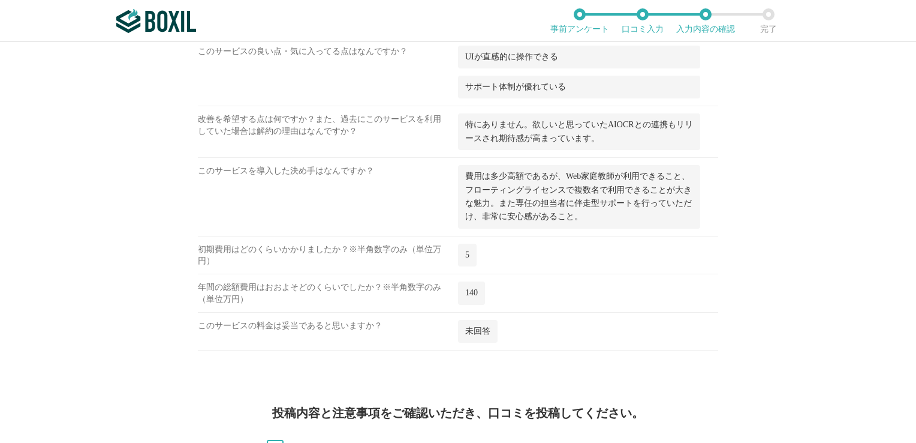
scroll to position [1424, 0]
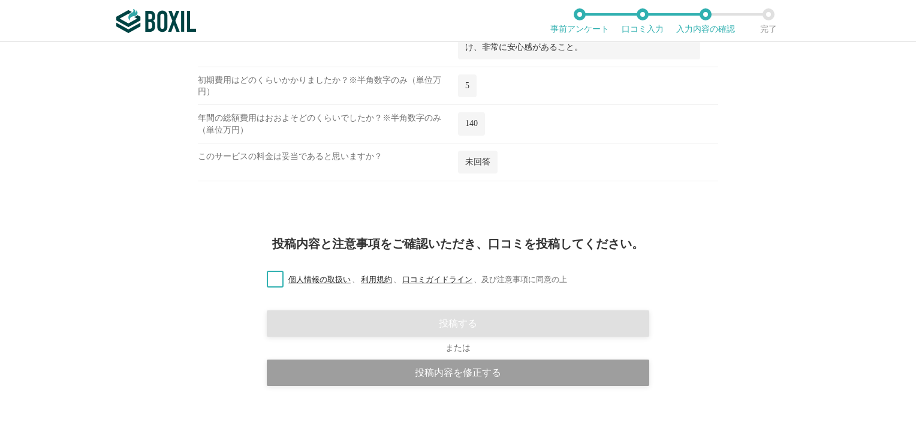
click at [267, 280] on label "個人情報の取扱い 、 利用規約 、 口コミガイドライン 、 及び注意事項に同意の上" at bounding box center [412, 279] width 310 height 13
click at [0, 0] on input "個人情報の取扱い 、 利用規約 、 口コミガイドライン 、 及び注意事項に同意の上" at bounding box center [0, 0] width 0 height 0
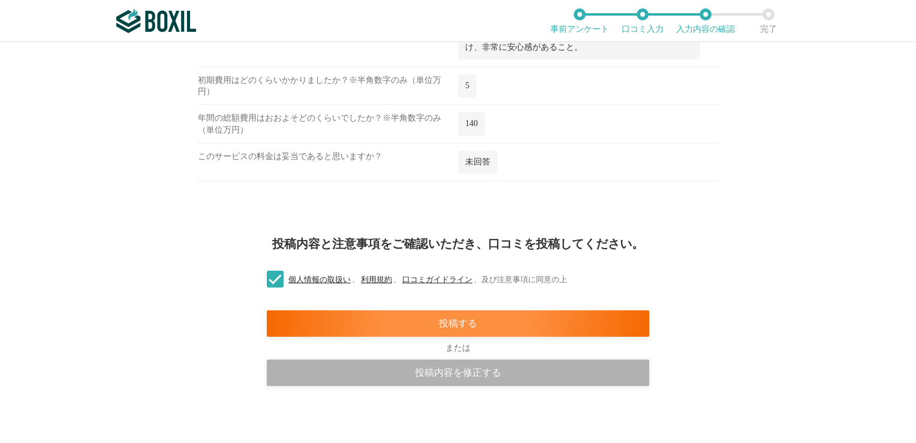
click at [450, 365] on div "投稿内容を修正する" at bounding box center [458, 372] width 383 height 26
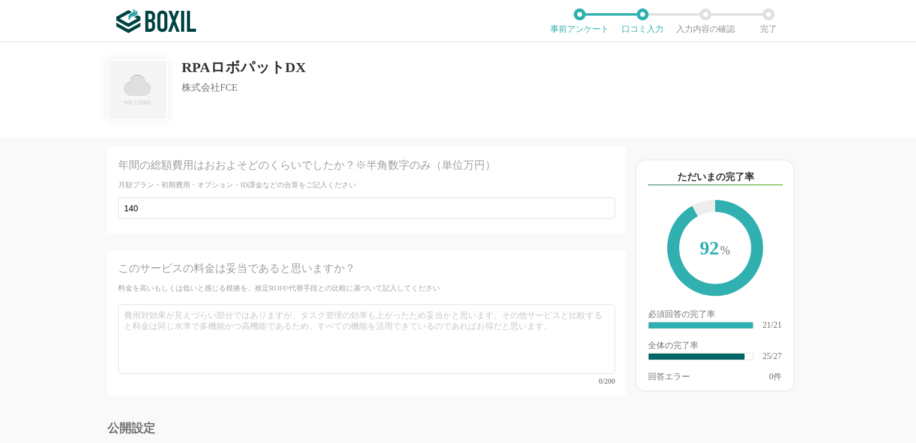
scroll to position [3097, 0]
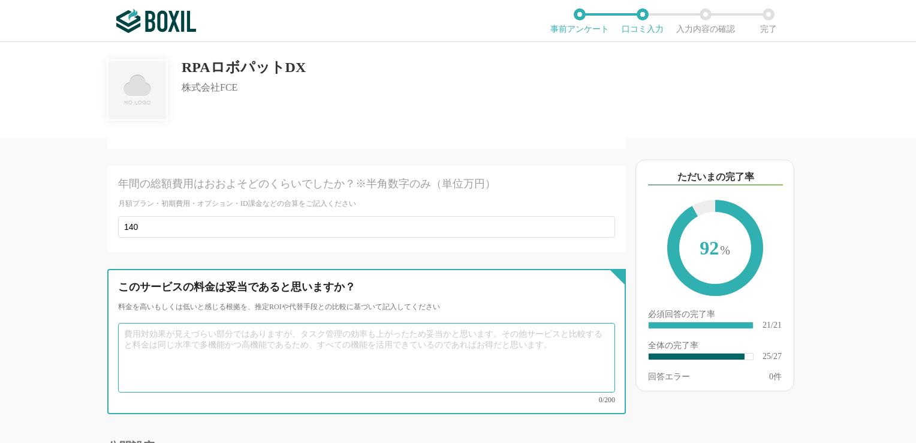
click at [318, 323] on textarea at bounding box center [366, 358] width 497 height 70
click at [463, 323] on textarea "多少高額であるが、サポート体制が非常に充実していることと定期的にバージョンアップことを考慮すると" at bounding box center [366, 358] width 497 height 70
drag, startPoint x: 559, startPoint y: 302, endPoint x: 362, endPoint y: 299, distance: 196.8
click at [362, 323] on textarea "多少高額であるが、サポート体制が非常に充実していることと定期的にバージョンアップことを考慮すると" at bounding box center [366, 358] width 497 height 70
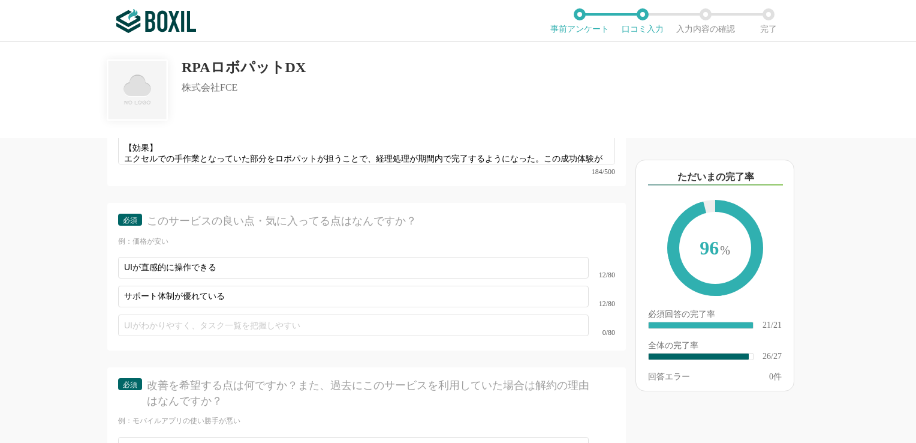
scroll to position [2457, 0]
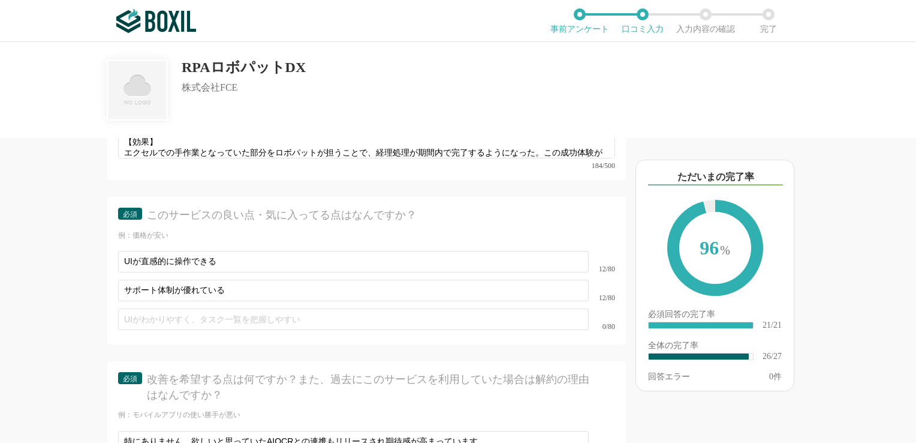
type textarea "多少高額であるが、サポート体制が非常に充実していることと"
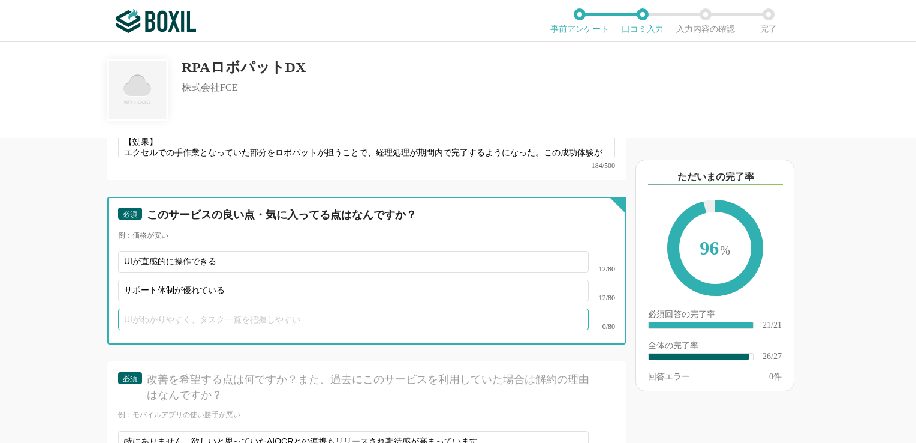
click at [269, 308] on input "text" at bounding box center [353, 319] width 471 height 22
click at [476, 308] on input "エラー時にどこでエラーが発生したか、ドライブレコーダーのような録画する機能があること" at bounding box center [353, 319] width 471 height 22
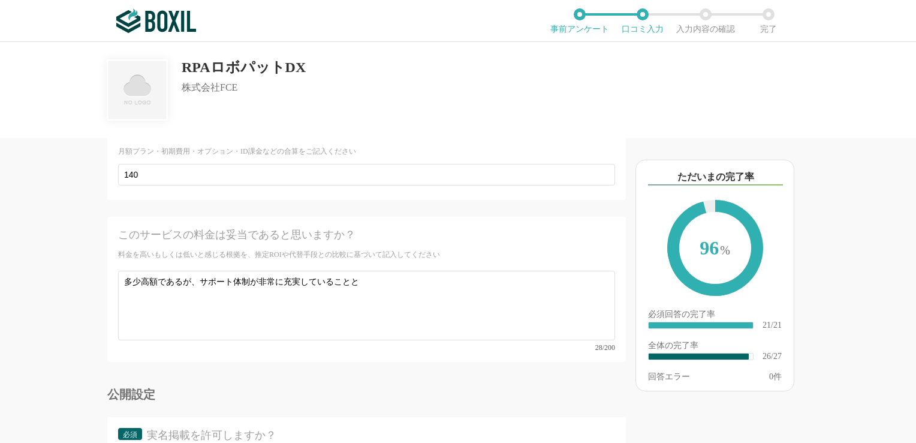
scroll to position [3162, 0]
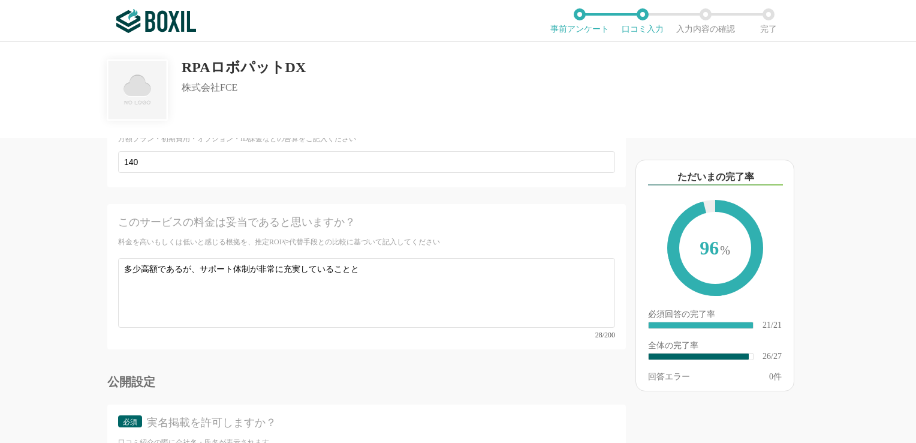
type input "エラー時にどこでエラーが発生したか、ドライブレコーダーのような録画する機能があること"
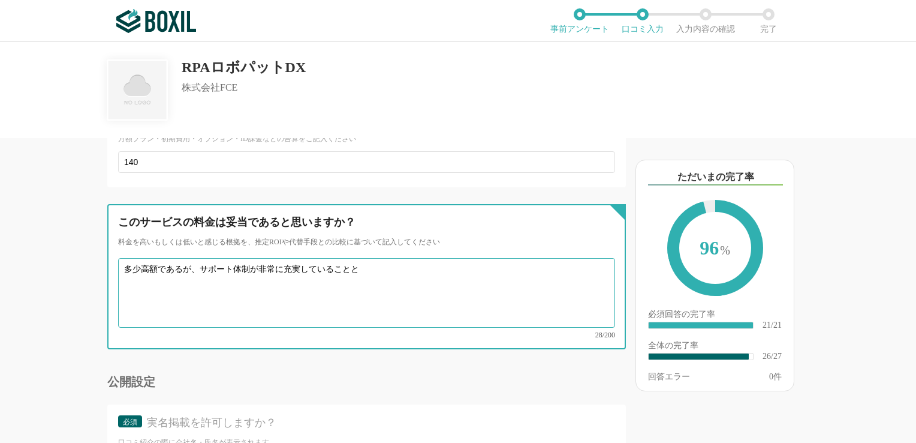
click at [372, 258] on textarea "多少高額であるが、サポート体制が非常に充実していることと" at bounding box center [366, 293] width 497 height 70
click at [166, 258] on textarea "多少高額であるが、サポート体制が非常に充実していることと" at bounding box center [366, 293] width 497 height 70
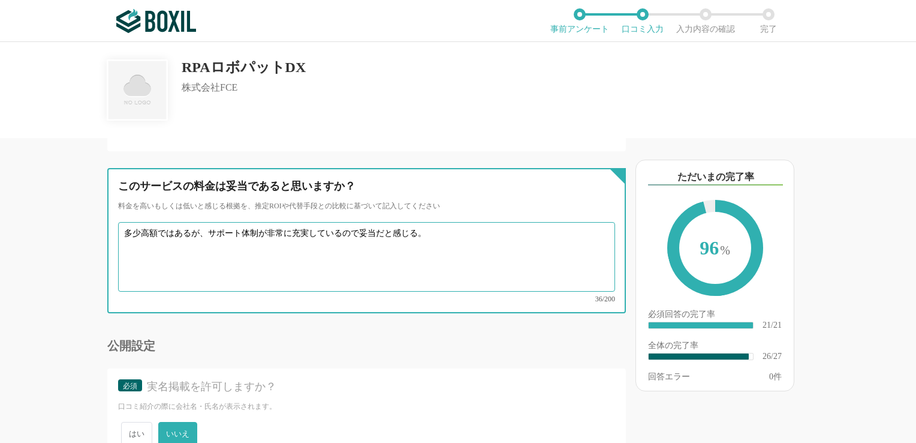
scroll to position [3229, 0]
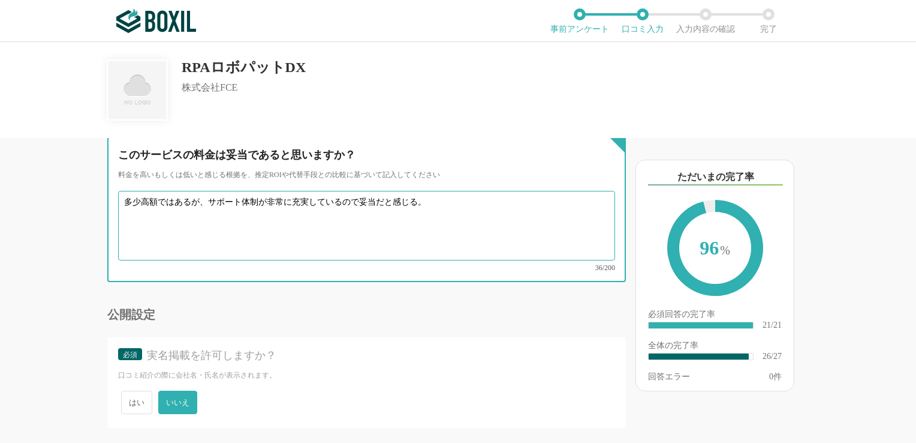
type textarea "多少高額ではあるが、サポート体制が非常に充実しているので妥当だと感じる。"
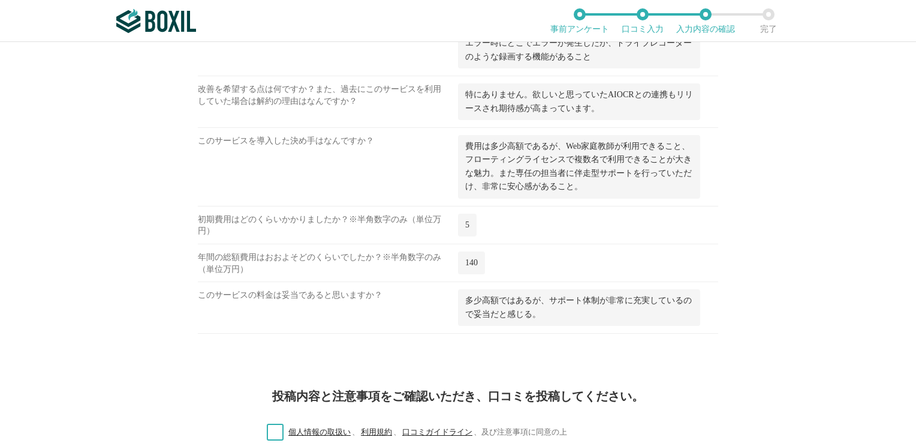
scroll to position [1481, 0]
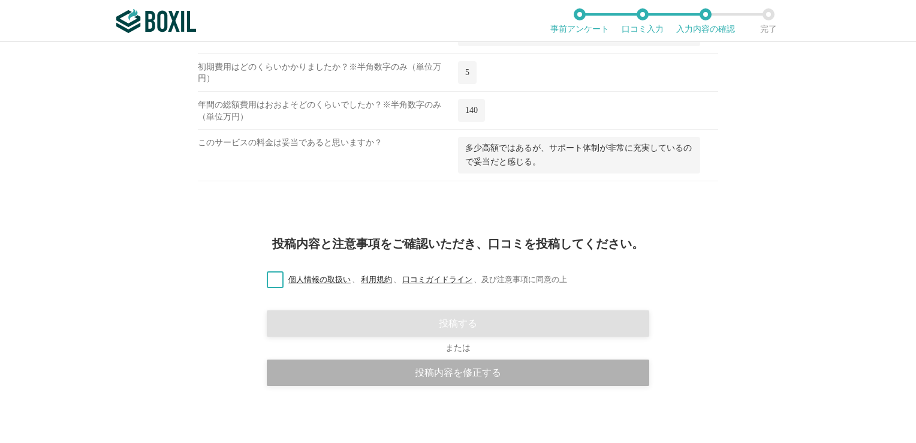
click at [417, 377] on div "投稿内容を修正する" at bounding box center [458, 372] width 383 height 26
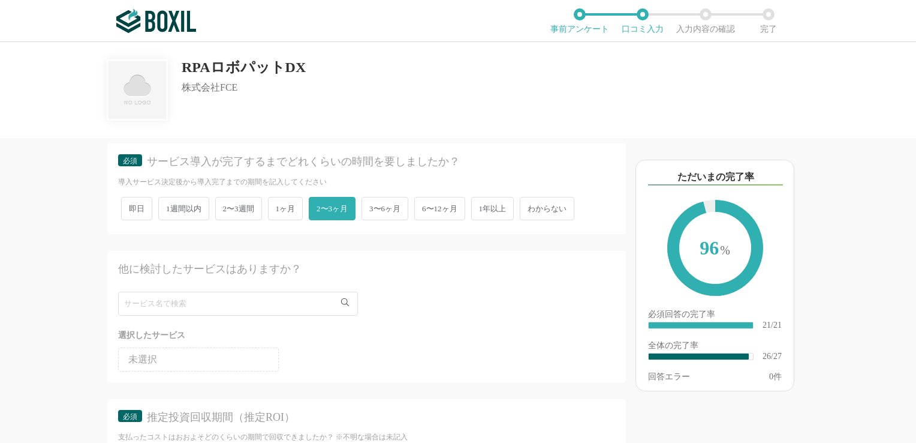
scroll to position [365, 0]
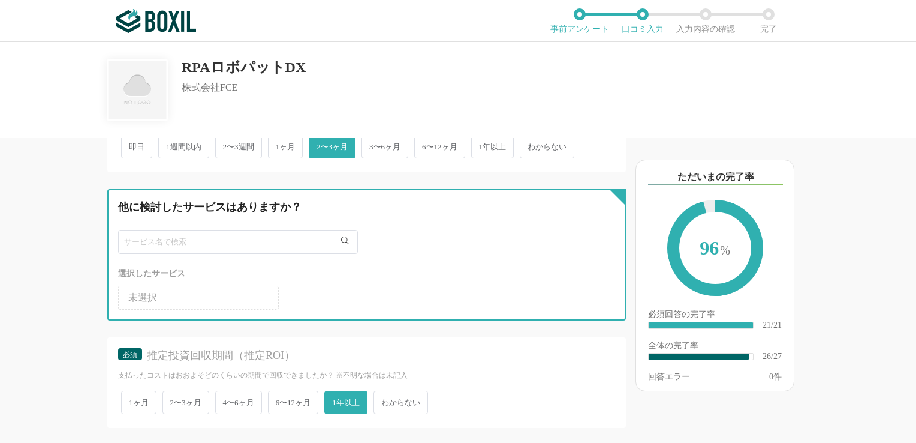
click at [253, 233] on input "text" at bounding box center [238, 242] width 240 height 24
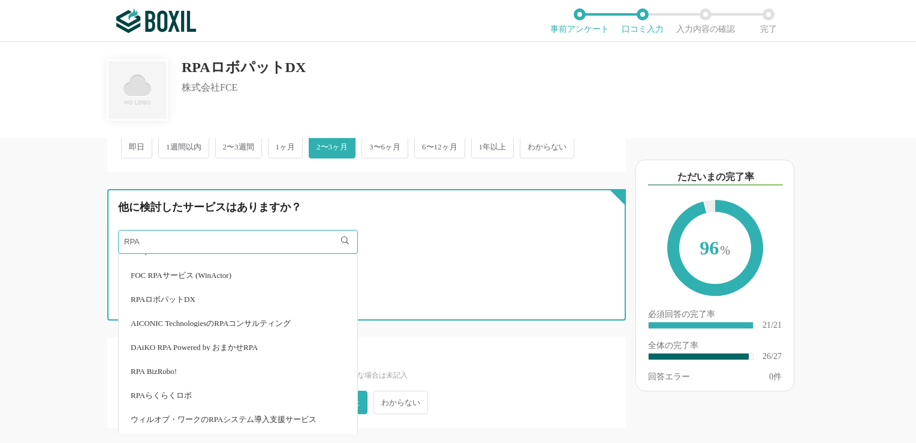
scroll to position [0, 0]
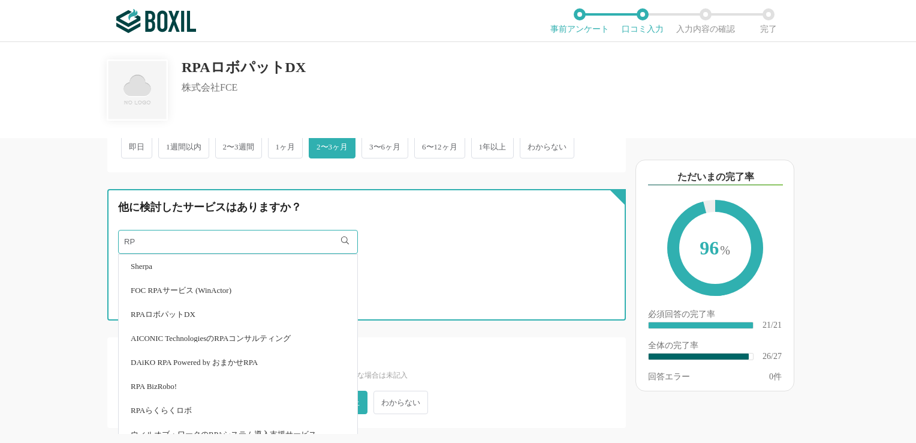
type input "R"
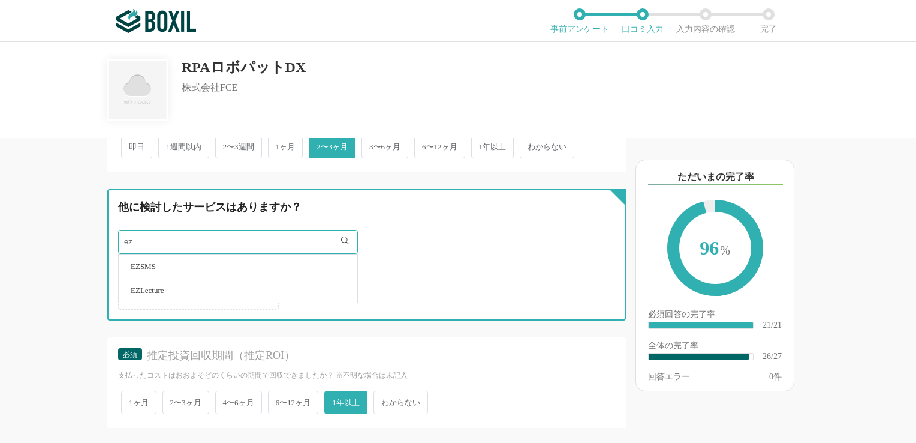
type input "e"
type input "E"
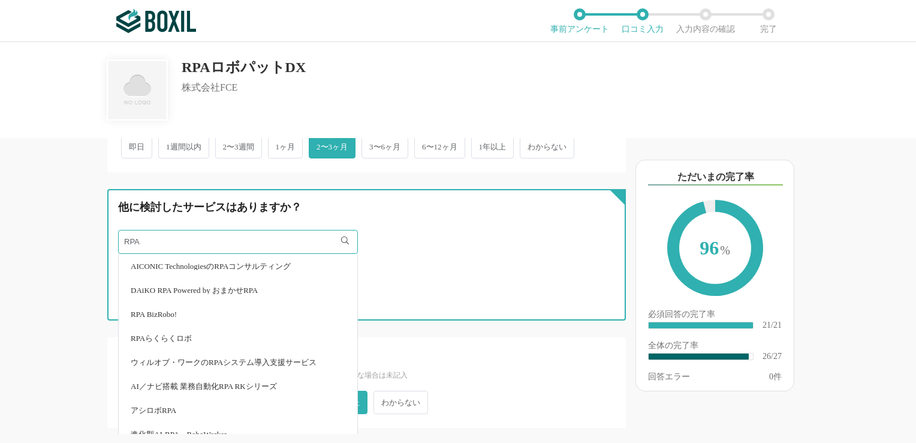
scroll to position [85, 0]
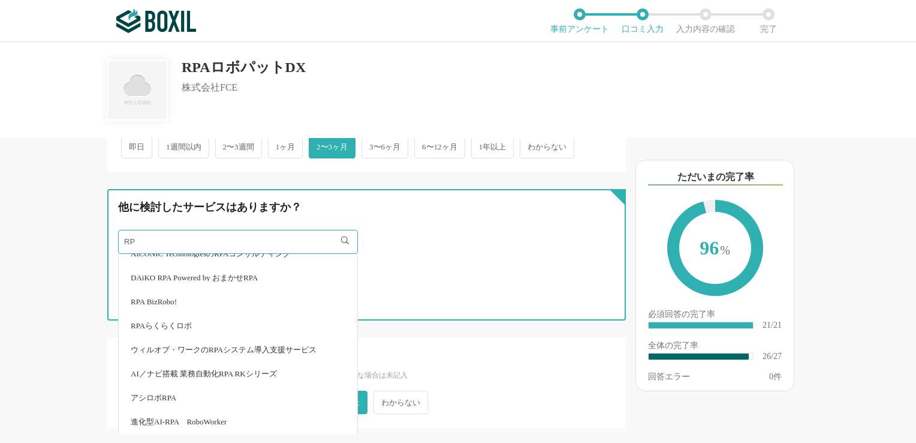
type input "R"
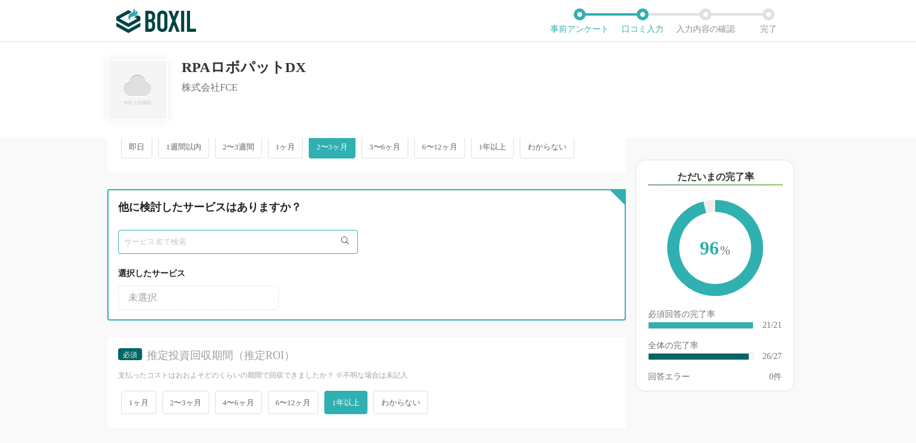
scroll to position [0, 0]
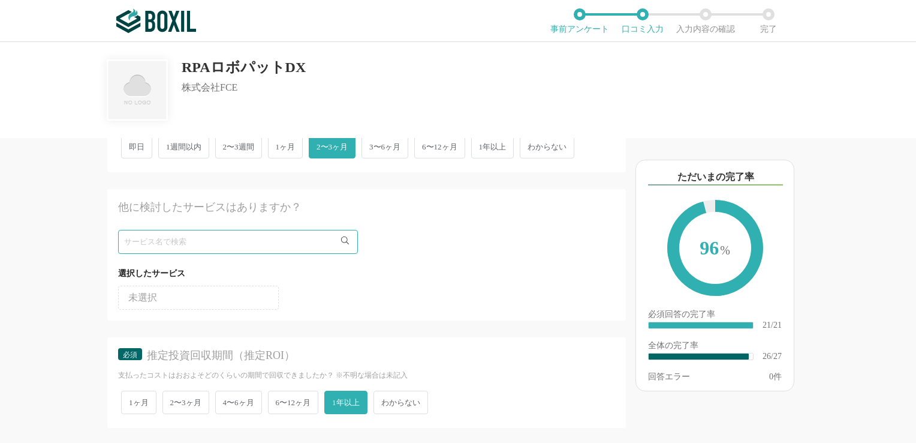
click at [208, 297] on li "未選択" at bounding box center [198, 297] width 161 height 24
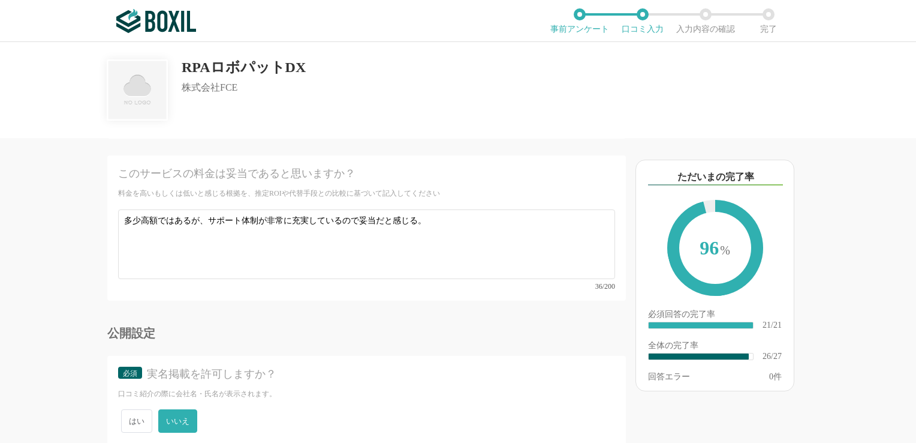
scroll to position [3229, 0]
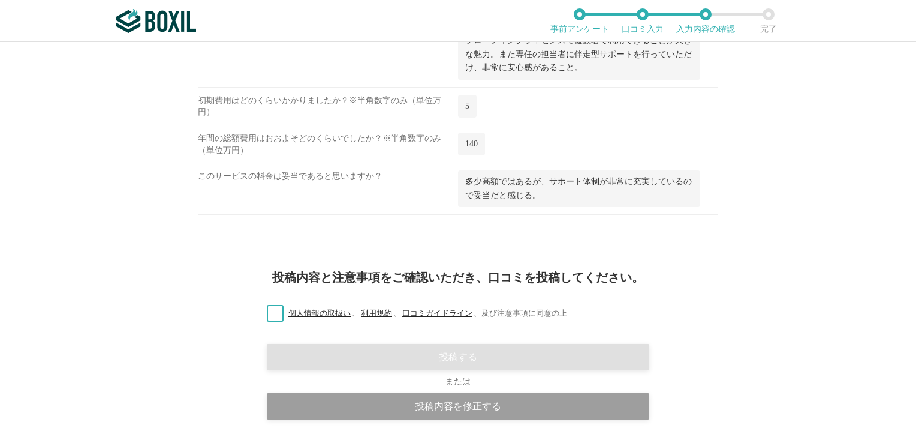
scroll to position [1481, 0]
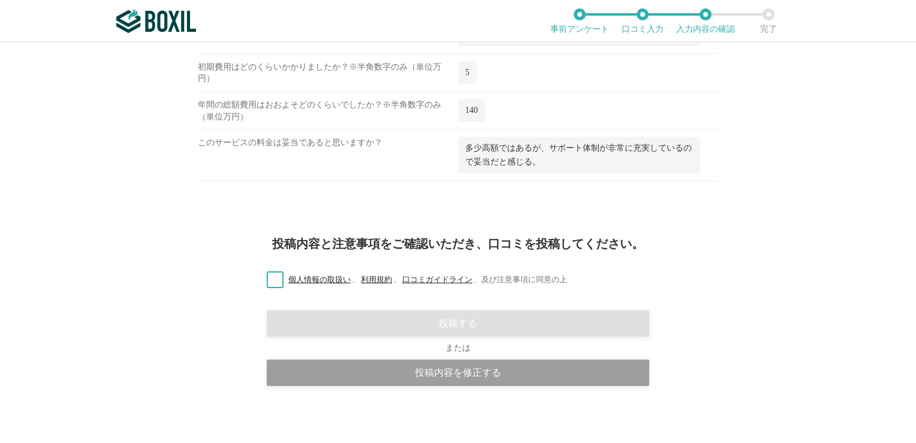
click at [273, 273] on label "個人情報の取扱い 、 利用規約 、 口コミガイドライン 、 及び注意事項に同意の上" at bounding box center [412, 279] width 310 height 13
click at [0, 0] on input "個人情報の取扱い 、 利用規約 、 口コミガイドライン 、 及び注意事項に同意の上" at bounding box center [0, 0] width 0 height 0
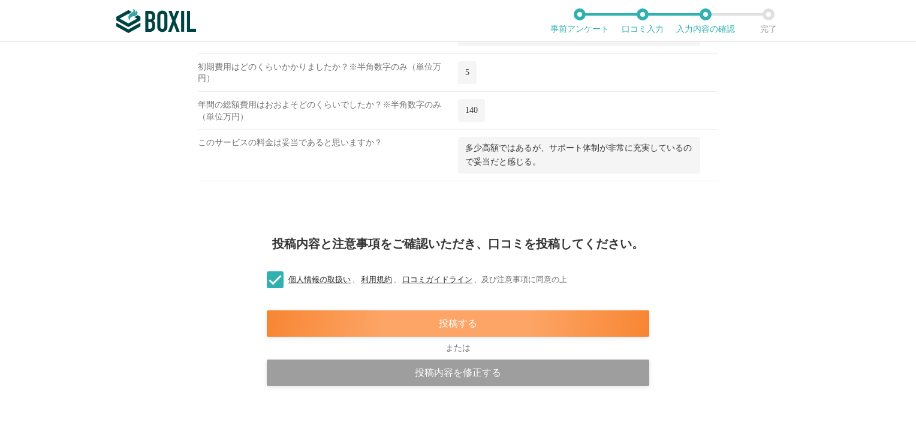
click at [408, 325] on div "投稿する" at bounding box center [458, 323] width 383 height 26
